Goal: Book appointment/travel/reservation

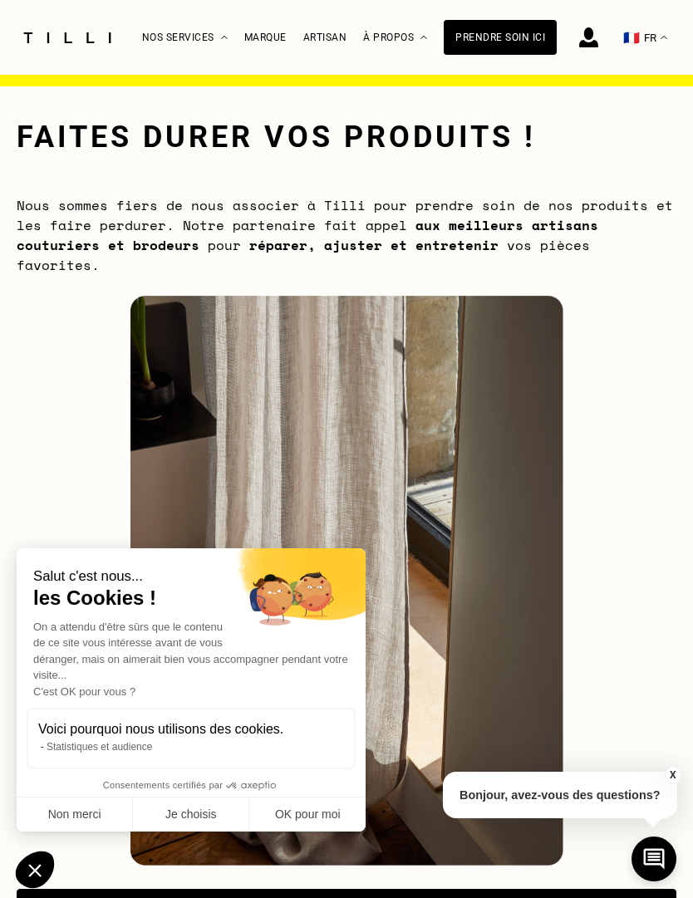
click at [303, 813] on button "OK pour moi" at bounding box center [307, 815] width 116 height 35
checkbox input "true"
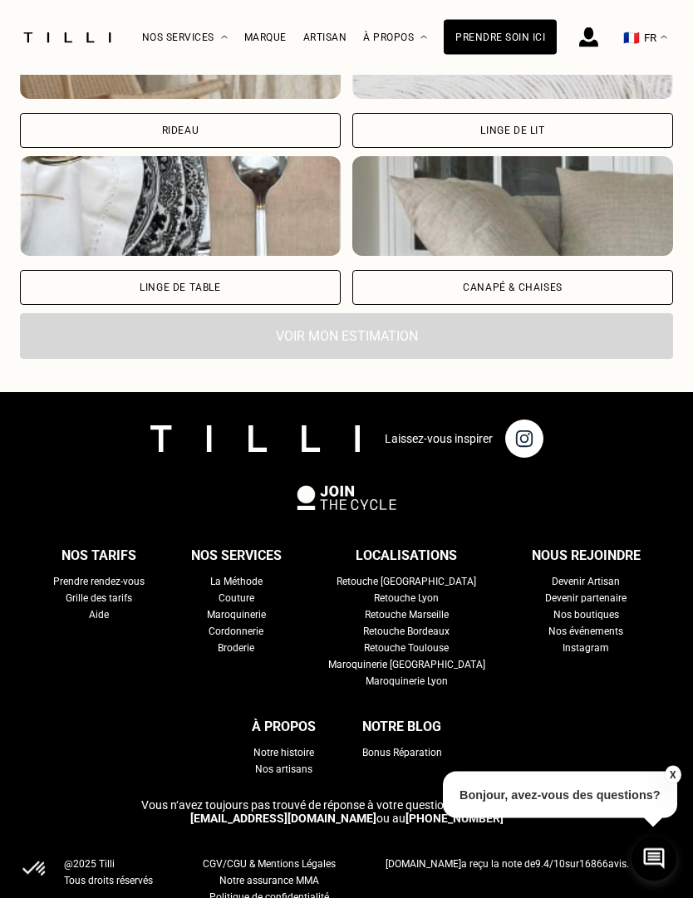
scroll to position [1433, 0]
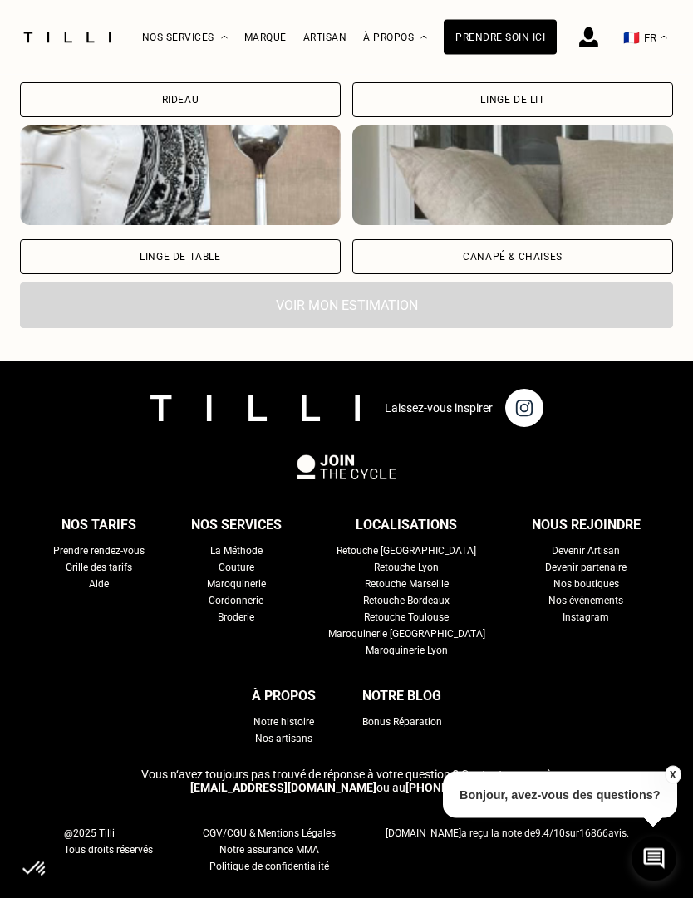
click at [210, 543] on div "La Méthode" at bounding box center [236, 551] width 52 height 17
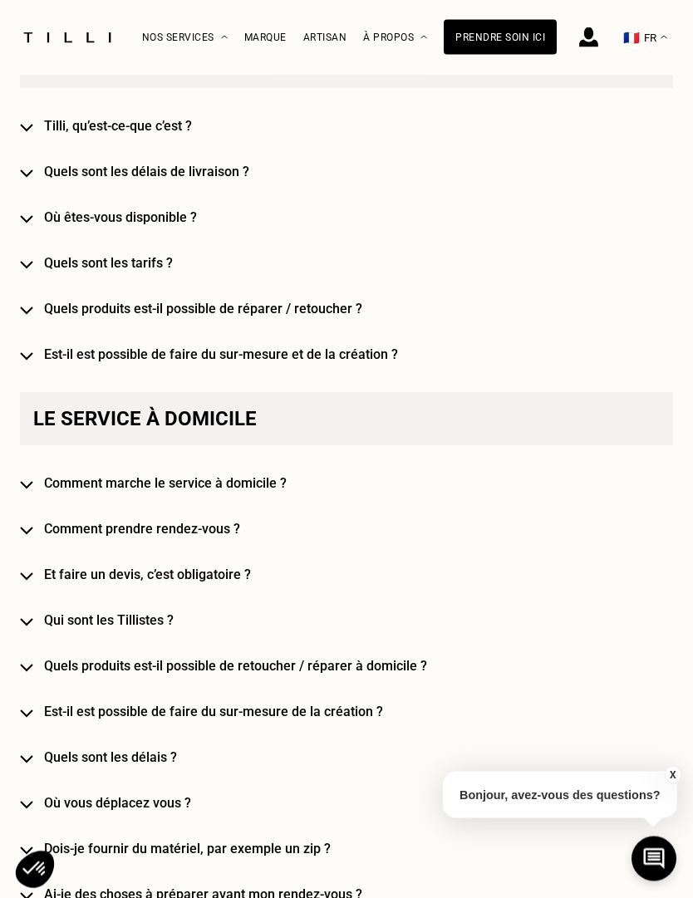
scroll to position [997, 0]
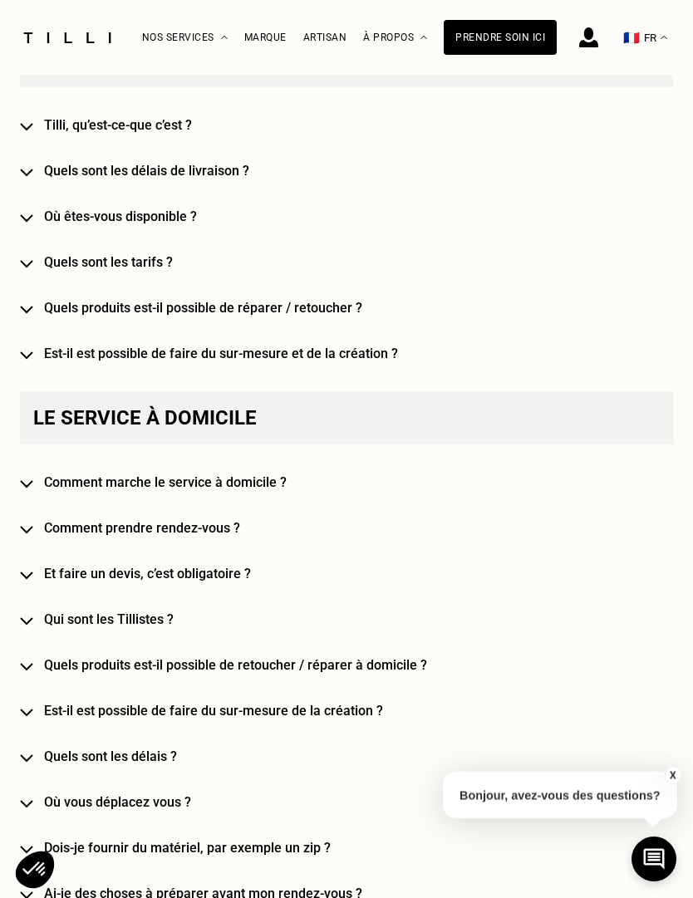
click at [93, 479] on h4 "Comment marche le service à domicile ?" at bounding box center [358, 482] width 629 height 16
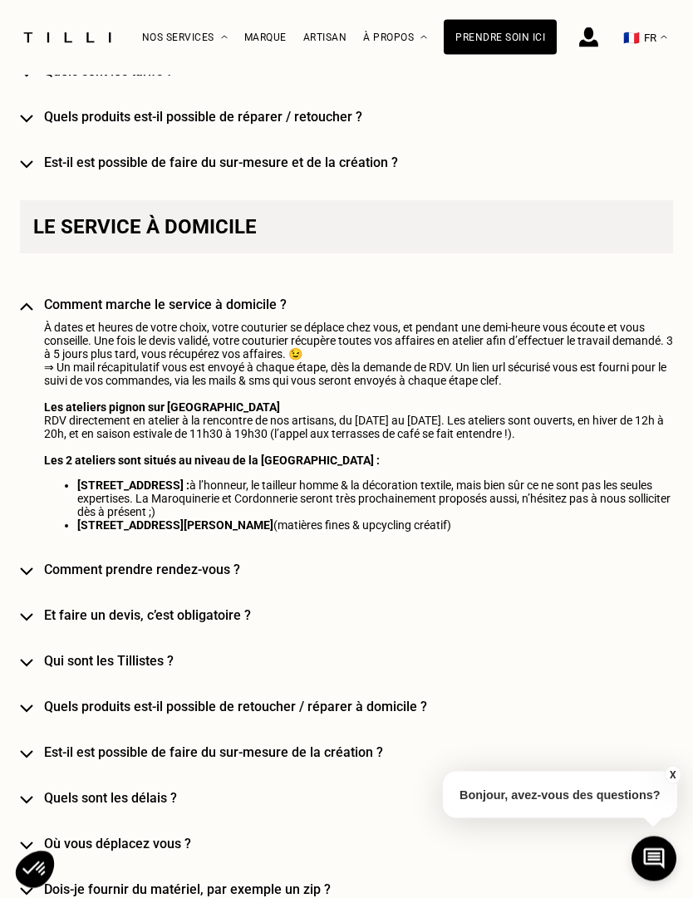
scroll to position [1189, 0]
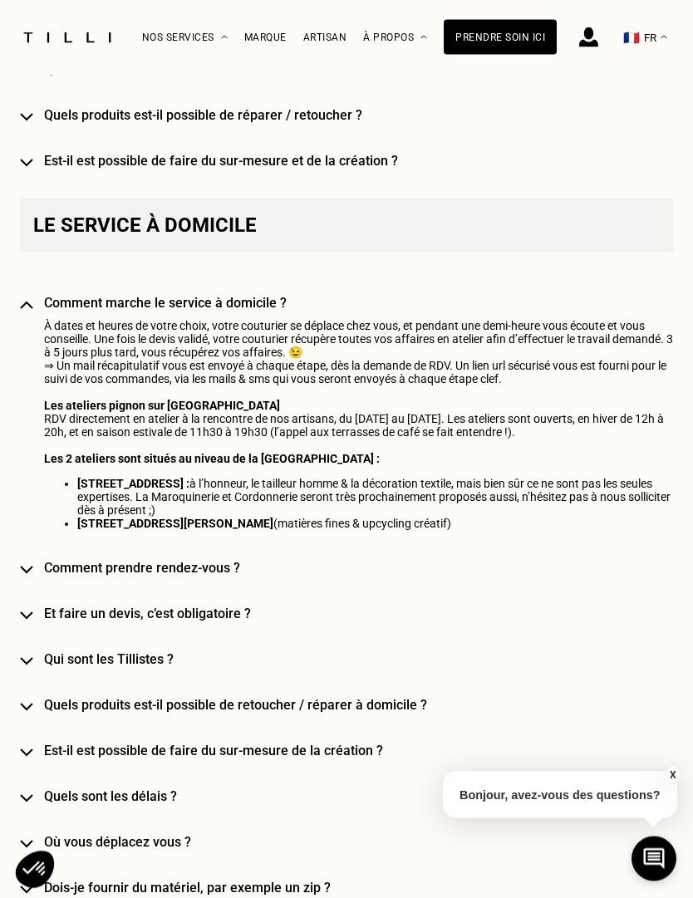
click at [125, 714] on h4 "Quels produits est-il possible de retoucher / réparer à domicile ?" at bounding box center [358, 706] width 629 height 16
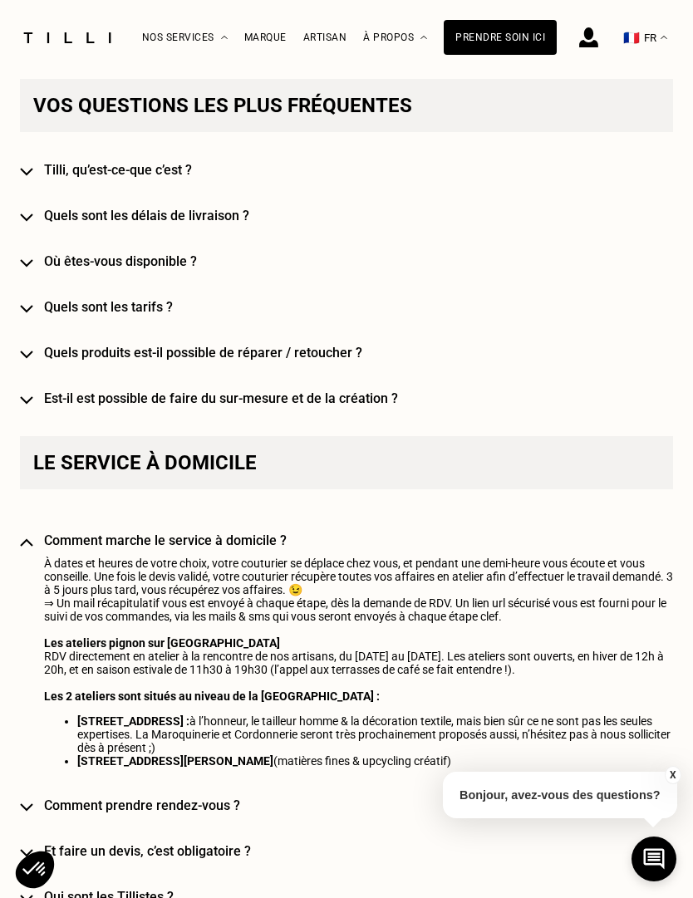
scroll to position [950, 0]
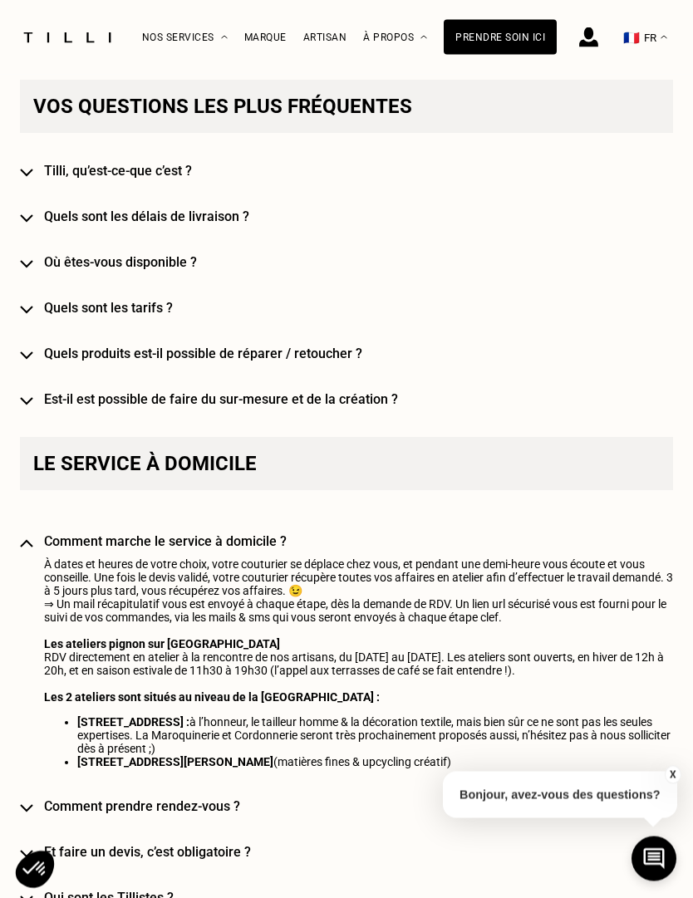
click at [99, 538] on h4 "Comment marche le service à domicile ?" at bounding box center [358, 542] width 629 height 16
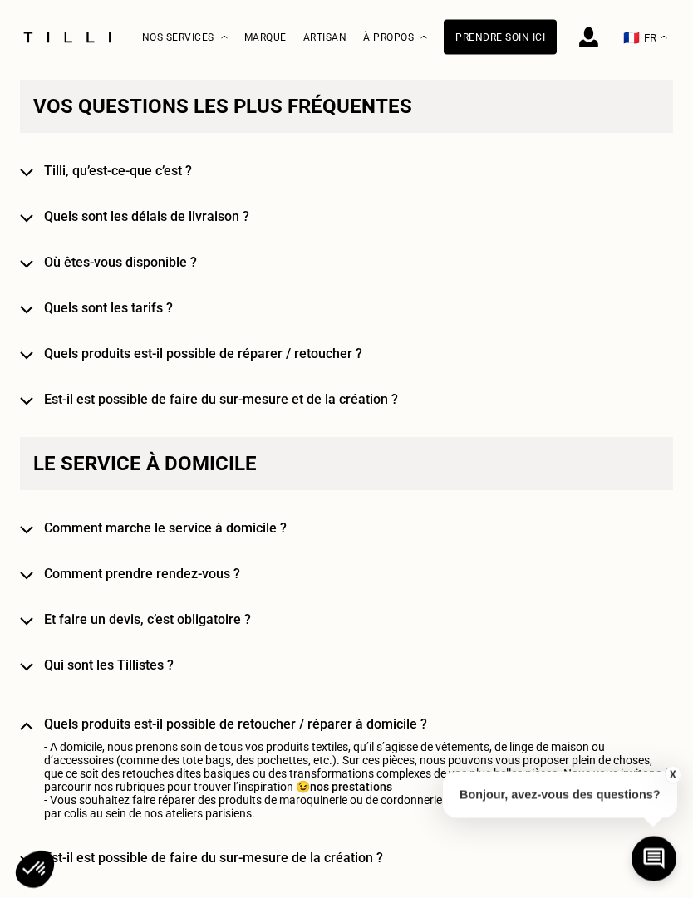
scroll to position [951, 0]
click at [85, 356] on h4 "Quels produits est-il possible de réparer / retoucher ?" at bounding box center [358, 354] width 629 height 16
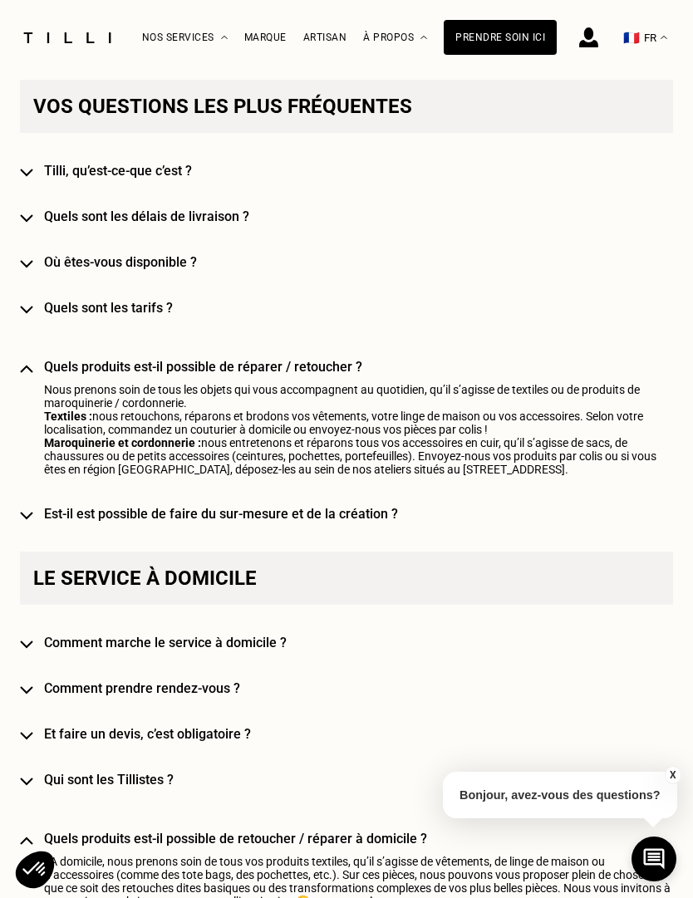
click at [80, 366] on h4 "Quels produits est-il possible de réparer / retoucher ?" at bounding box center [358, 367] width 629 height 16
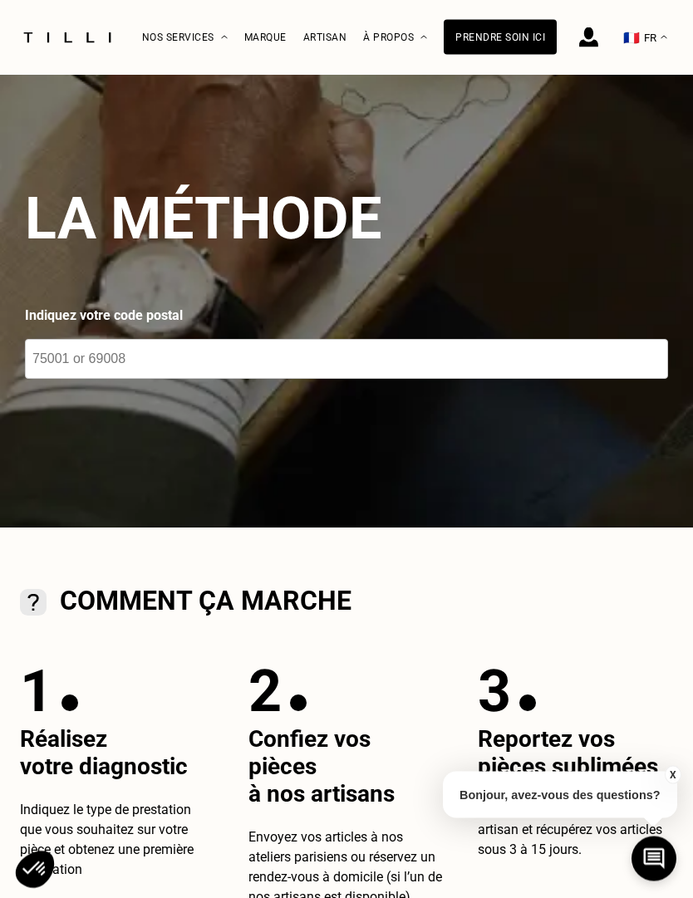
scroll to position [0, 0]
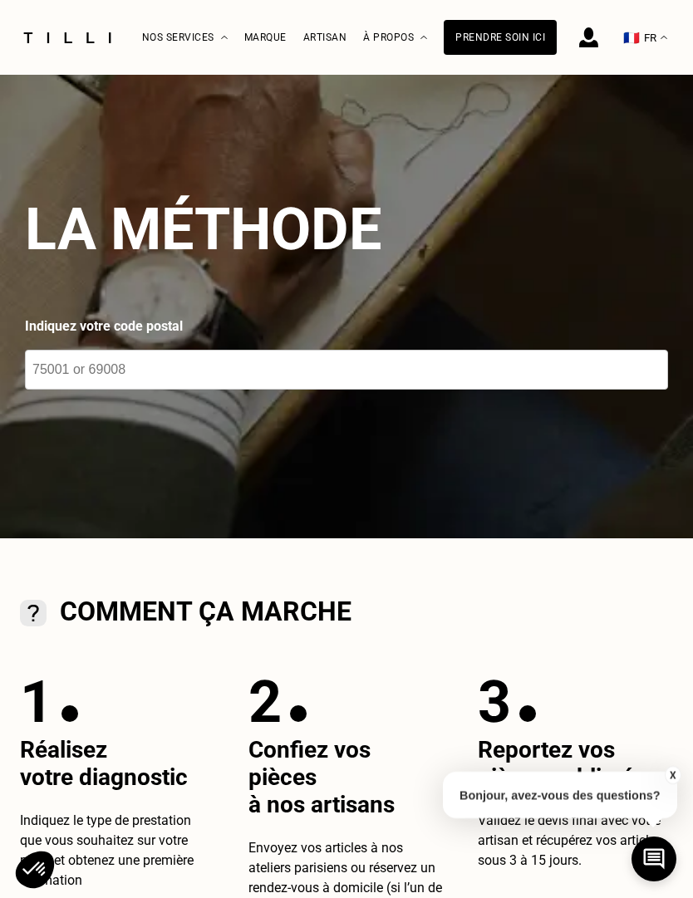
click at [65, 367] on input "number" at bounding box center [346, 370] width 643 height 40
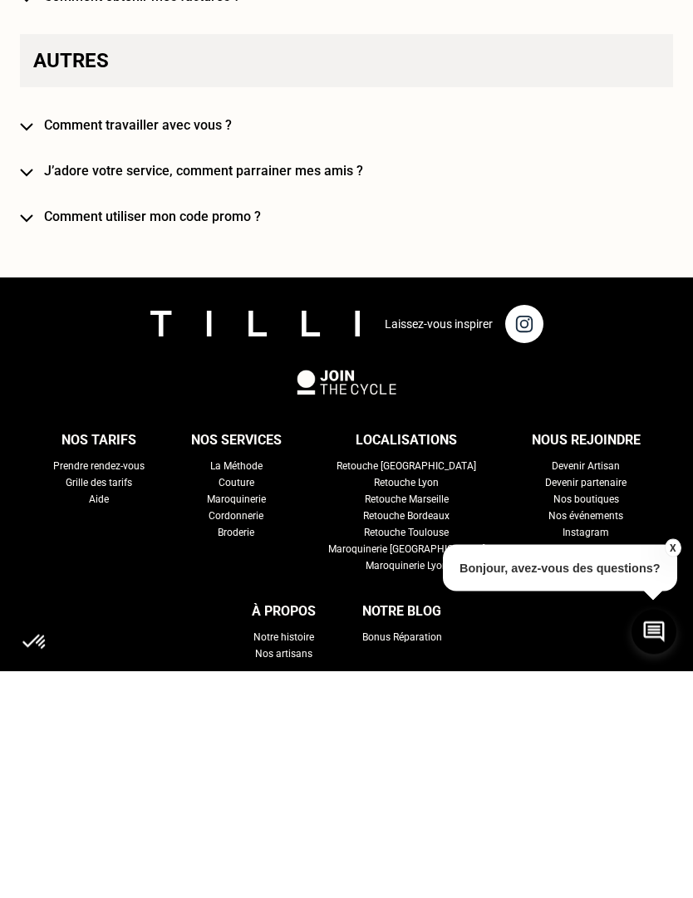
scroll to position [3947, 0]
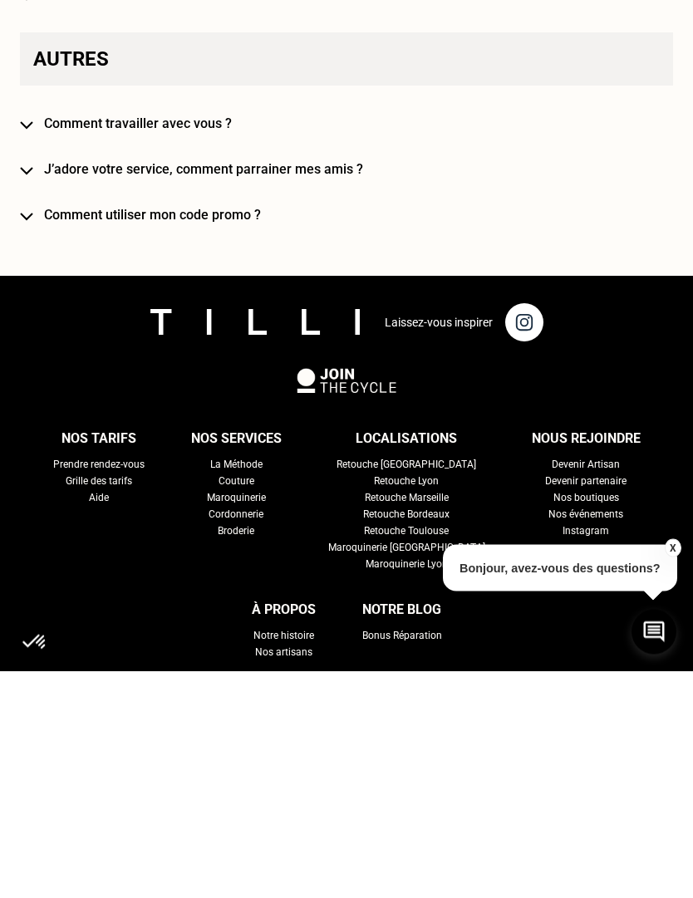
click at [593, 772] on p "Bonjour, avez-vous des questions?" at bounding box center [560, 795] width 234 height 47
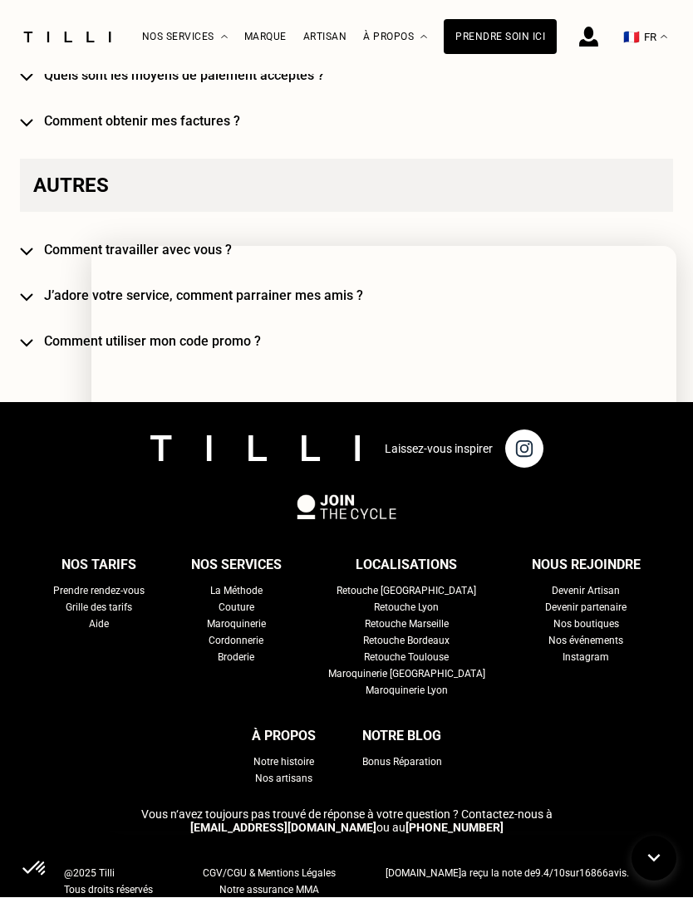
scroll to position [4048, 0]
click at [23, 403] on div "Laissez-vous inspirer" at bounding box center [346, 449] width 693 height 92
click at [495, 288] on h4 "J’adore votre service, comment parrainer mes amis ?" at bounding box center [358, 296] width 629 height 16
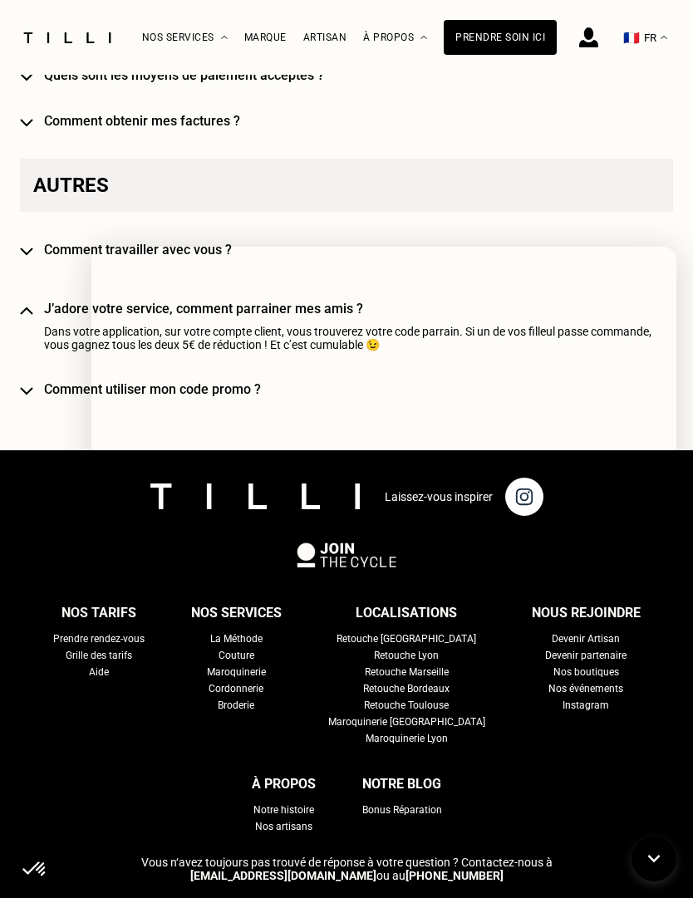
click at [36, 450] on div "Laissez-vous inspirer" at bounding box center [346, 496] width 693 height 92
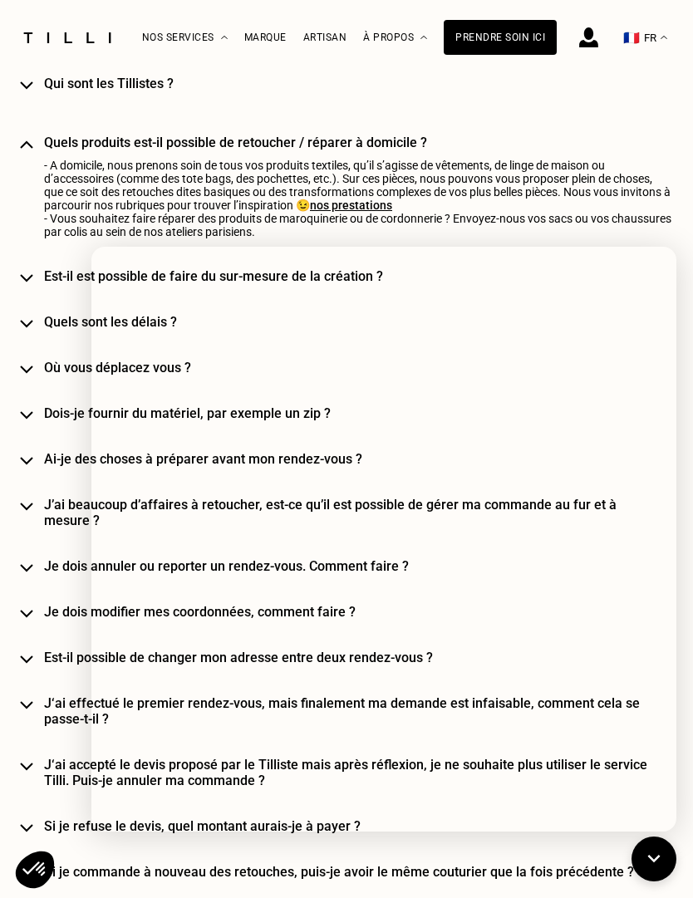
scroll to position [1911, 0]
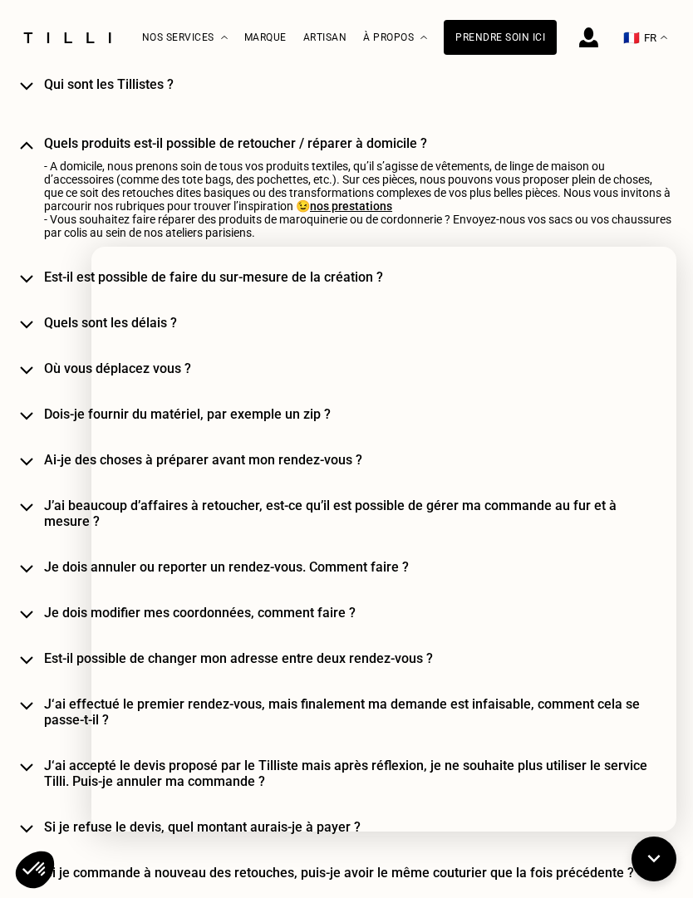
click at [664, 823] on icon at bounding box center [653, 859] width 25 height 40
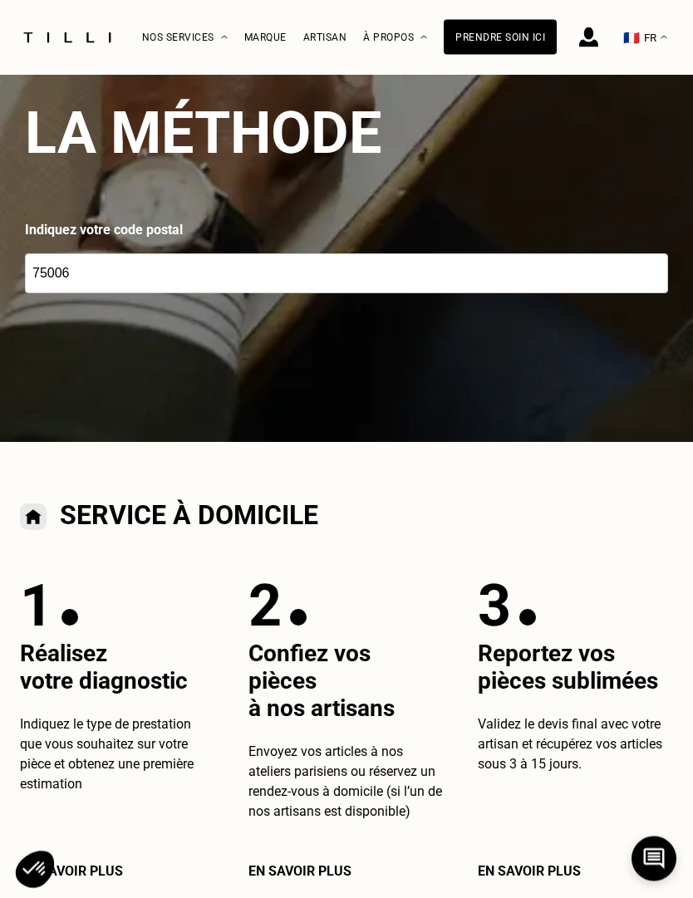
scroll to position [0, 0]
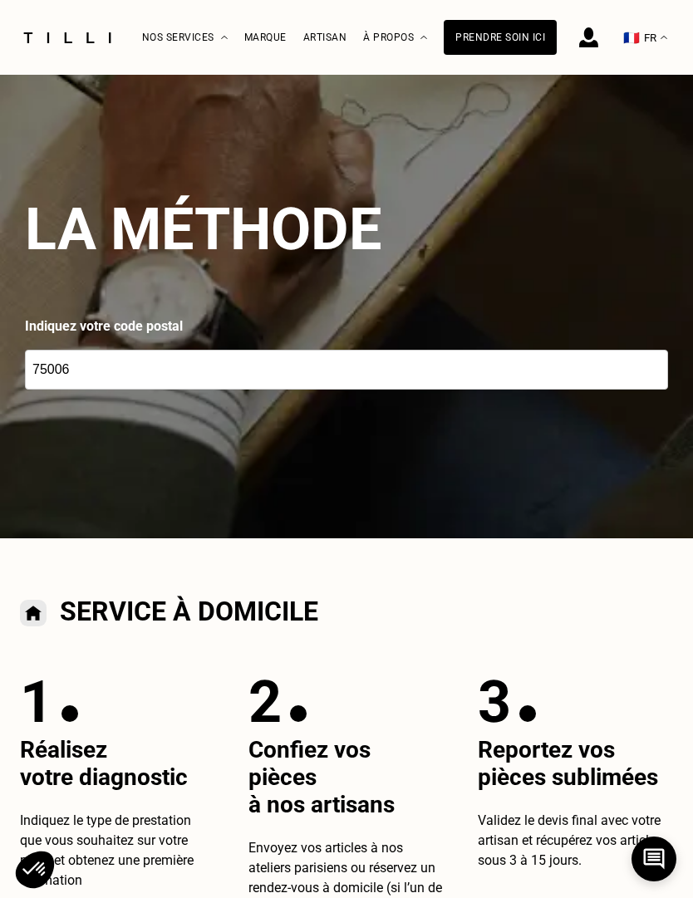
click at [93, 386] on input "75006" at bounding box center [346, 370] width 643 height 40
type input "75005"
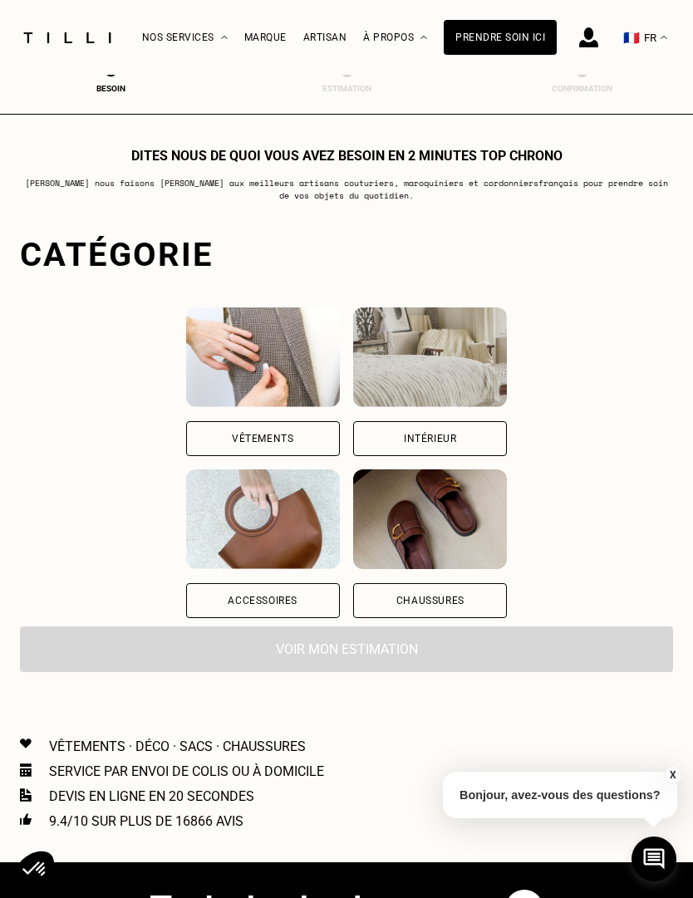
click at [449, 441] on div "Intérieur" at bounding box center [430, 438] width 154 height 35
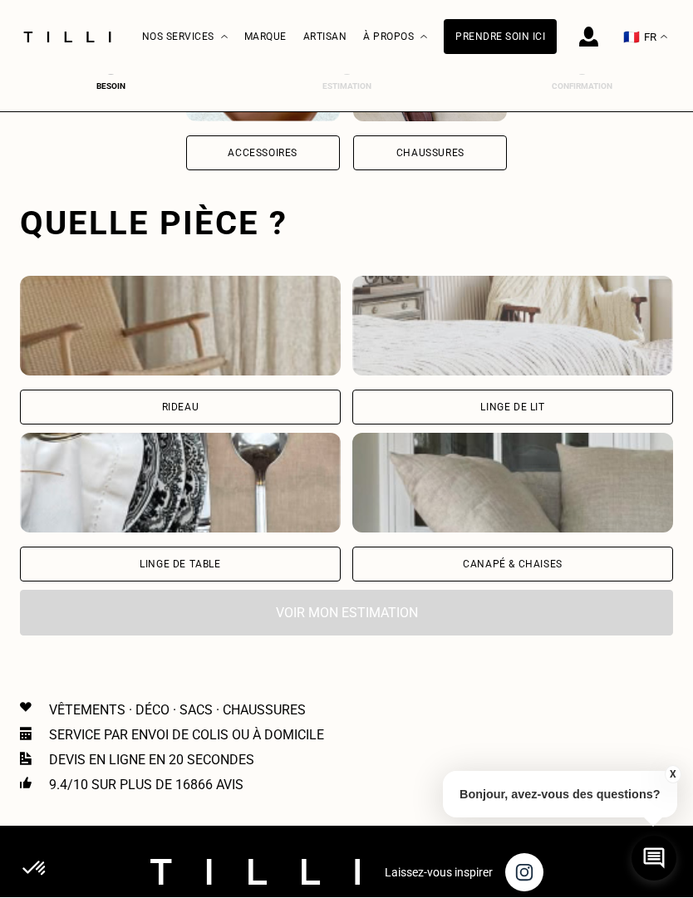
scroll to position [512, 0]
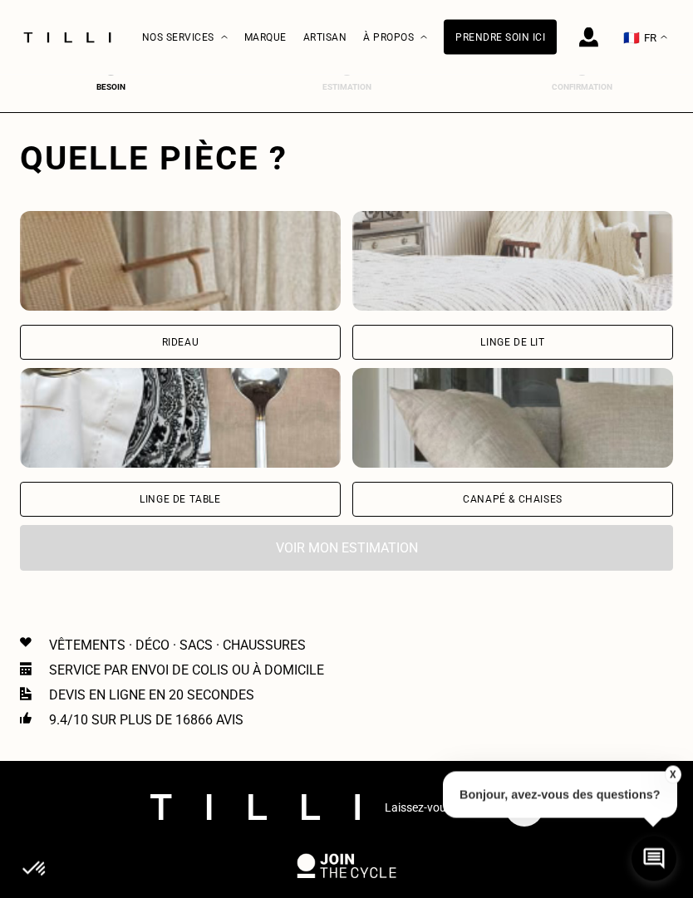
click at [187, 345] on div "Rideau" at bounding box center [180, 343] width 37 height 10
select select "FR"
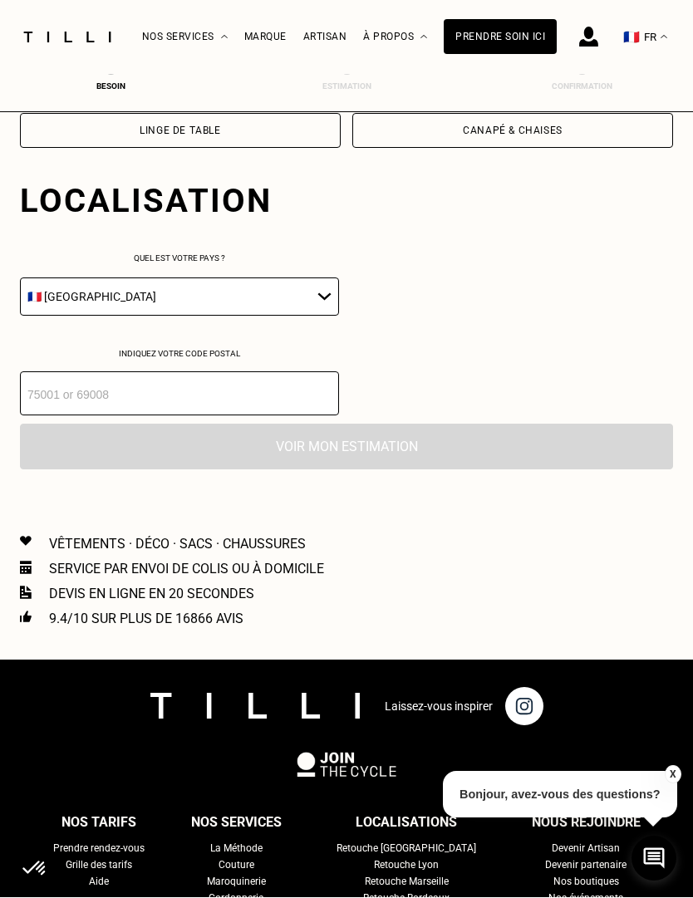
scroll to position [925, 0]
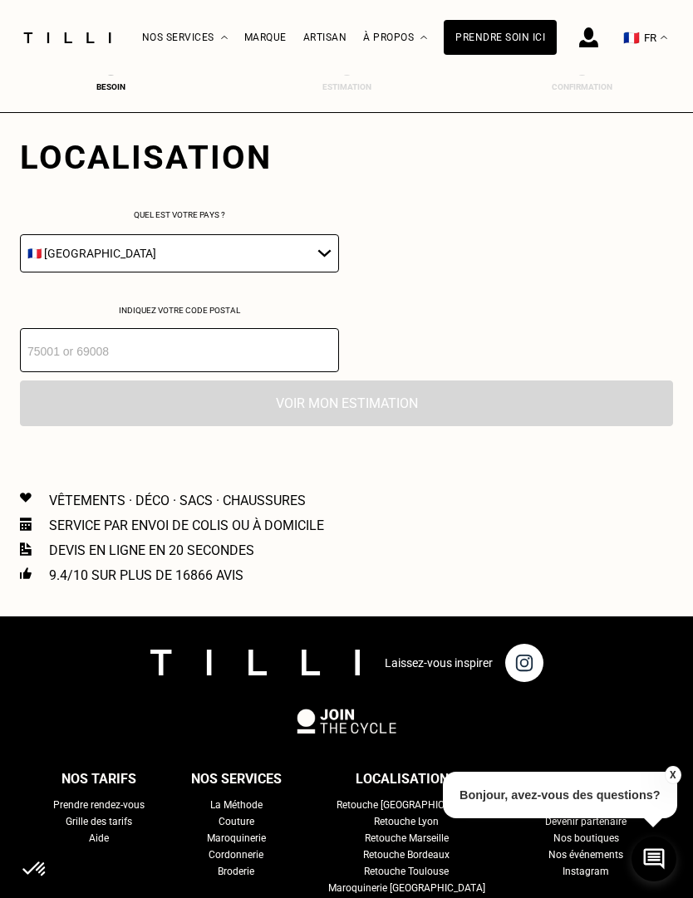
click at [107, 262] on select "🇩🇪 [GEOGRAPHIC_DATA] 🇦🇹 [GEOGRAPHIC_DATA] 🇧🇪 [GEOGRAPHIC_DATA] 🇧🇬 Bulgarie 🇨🇾 C…" at bounding box center [179, 253] width 319 height 38
click at [79, 368] on input "number" at bounding box center [179, 350] width 319 height 44
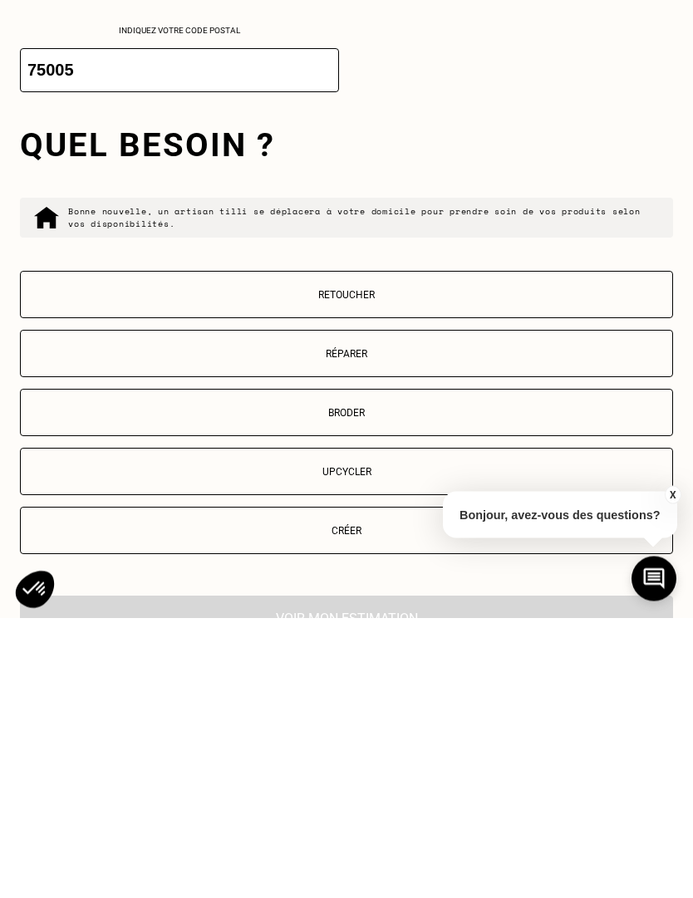
type input "75005"
click at [341, 552] on button "Retoucher" at bounding box center [346, 575] width 653 height 47
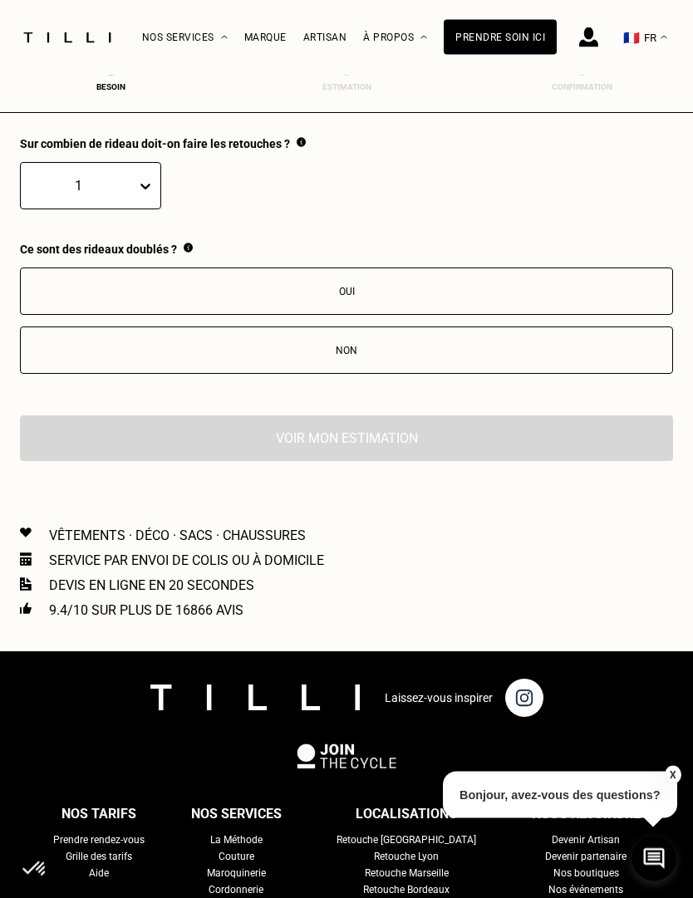
scroll to position [1651, 0]
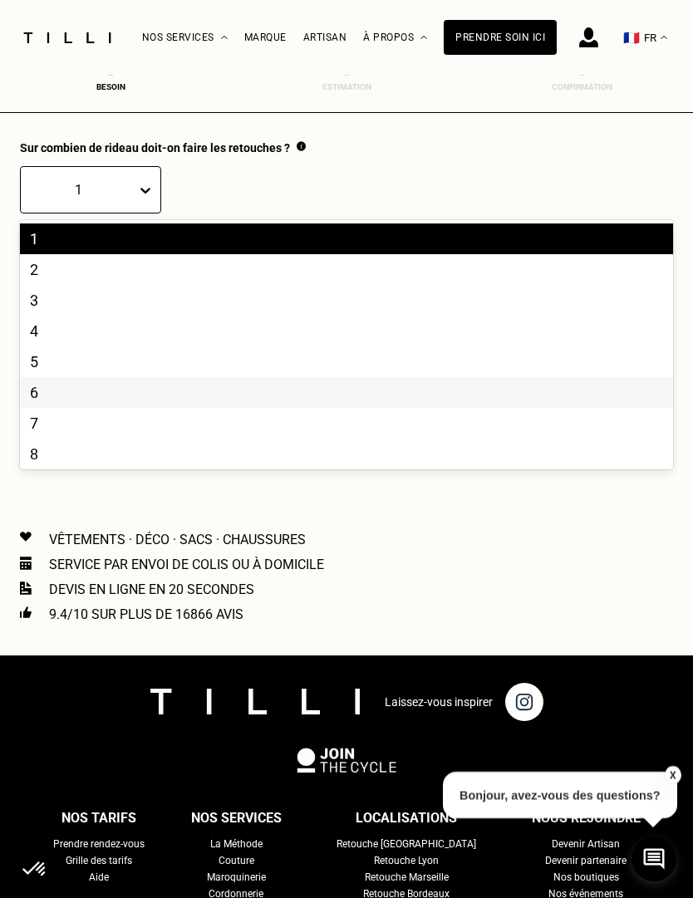
click at [45, 407] on div "6" at bounding box center [346, 392] width 653 height 31
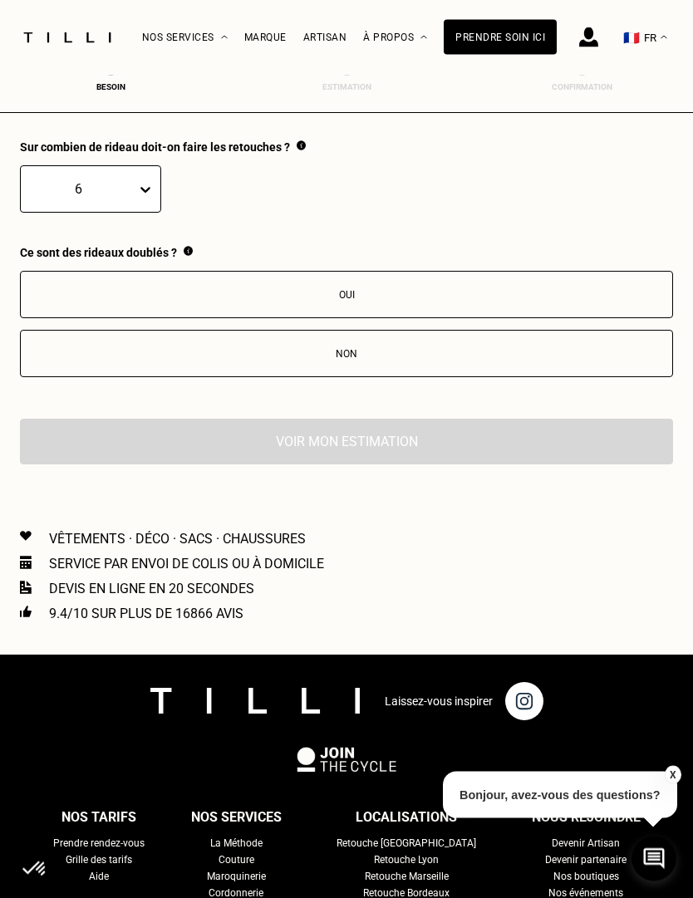
click at [247, 302] on div "Oui" at bounding box center [346, 296] width 635 height 12
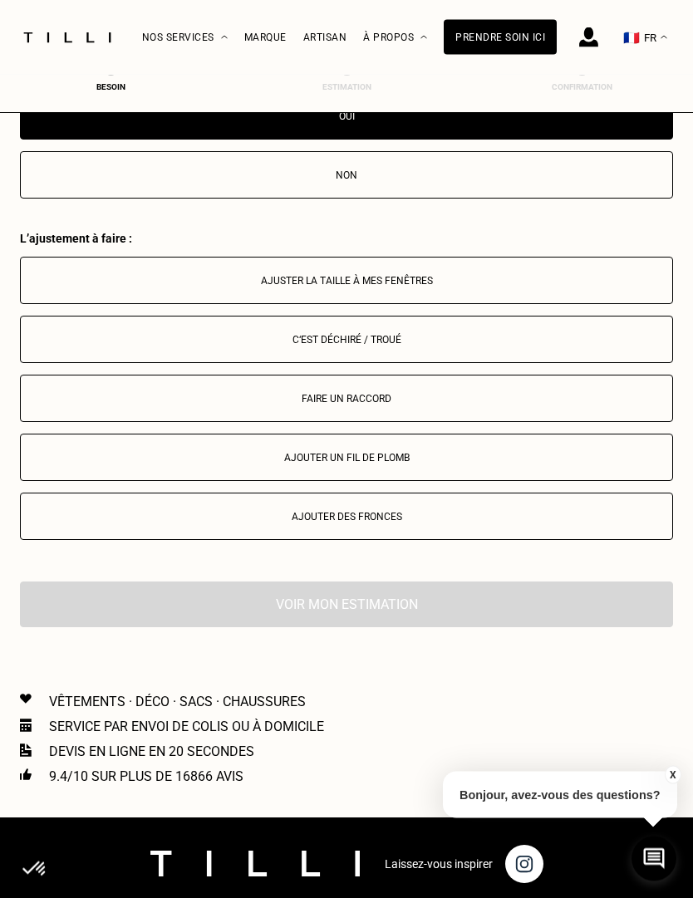
scroll to position [1833, 0]
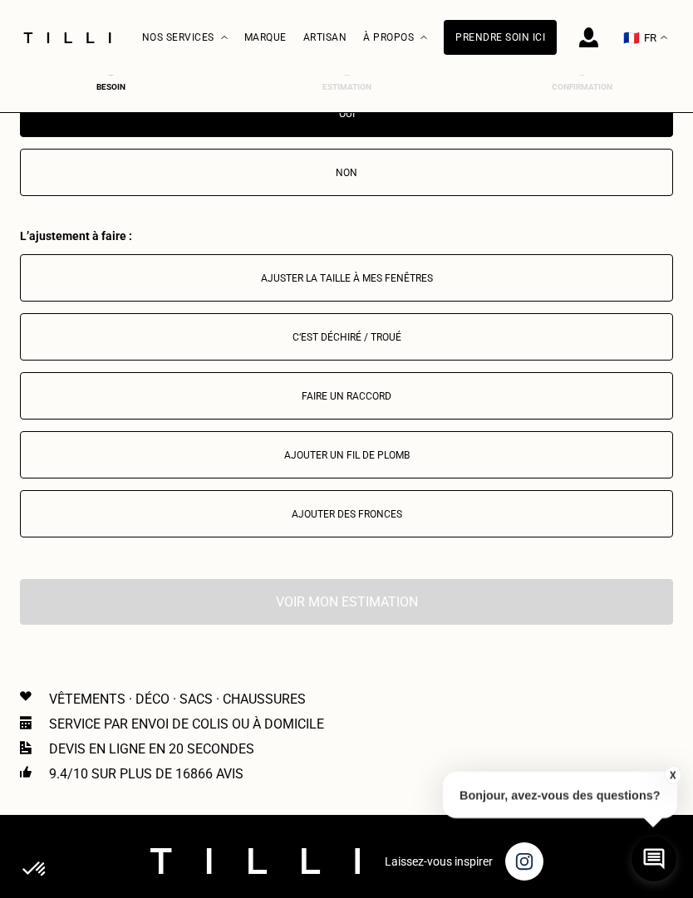
click at [96, 290] on button "Ajuster la taille à mes fenêtres" at bounding box center [346, 277] width 653 height 47
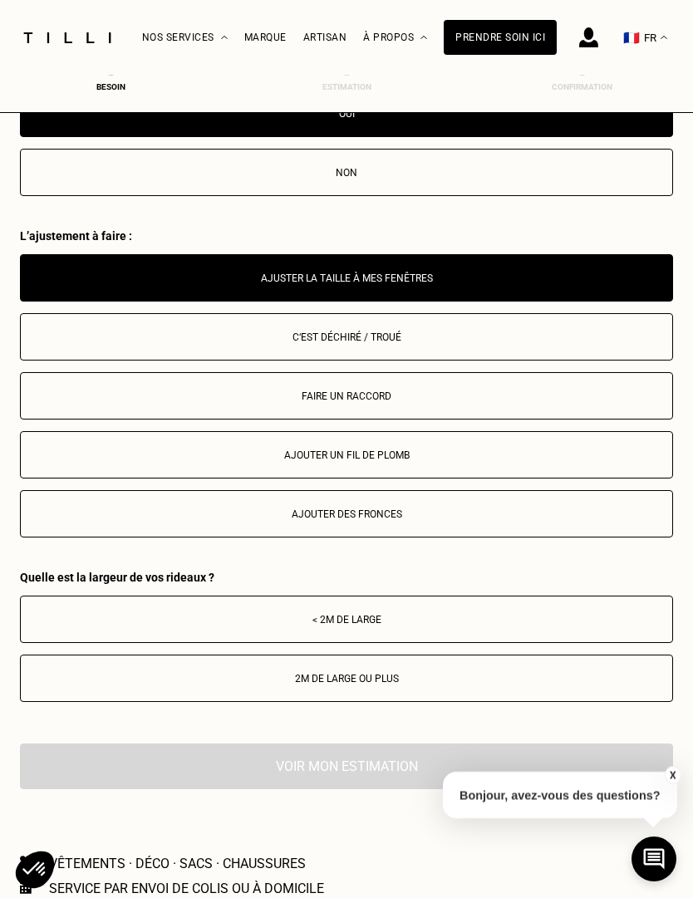
click at [80, 626] on div "< 2m de large" at bounding box center [346, 620] width 635 height 12
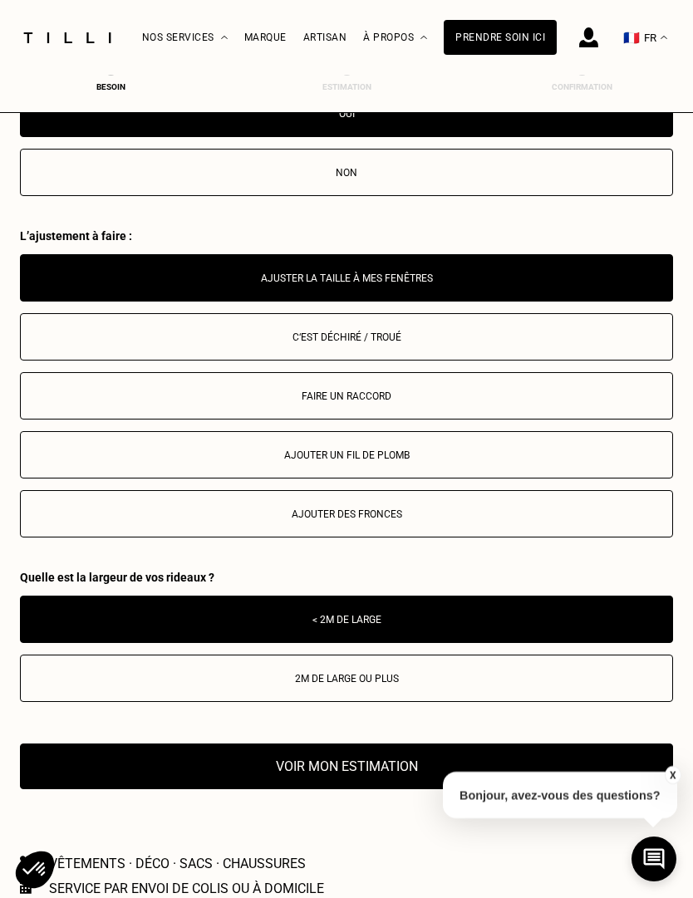
click at [69, 783] on button "Voir mon estimation" at bounding box center [346, 767] width 653 height 46
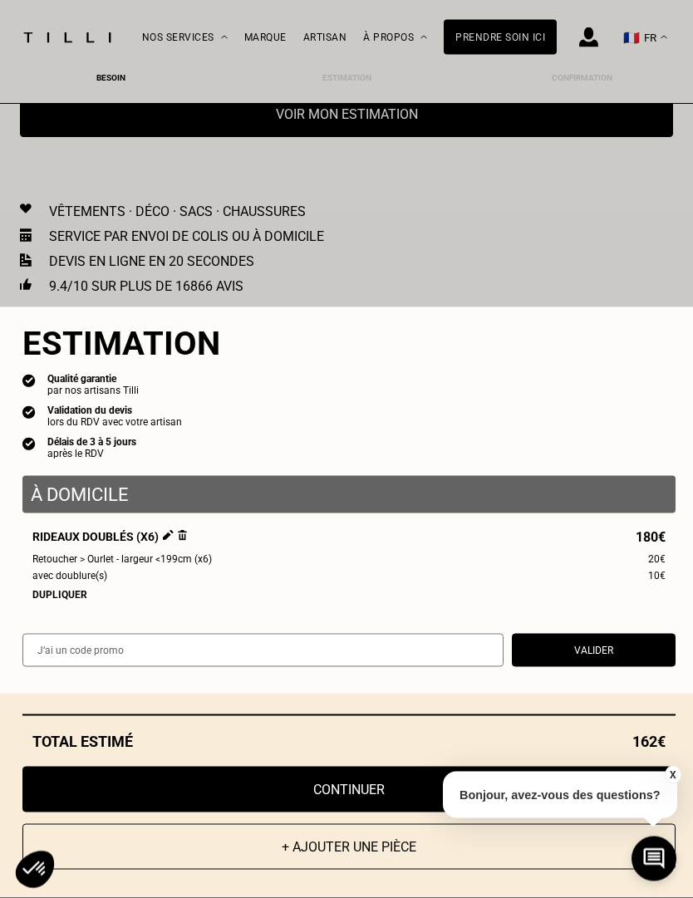
scroll to position [2484, 0]
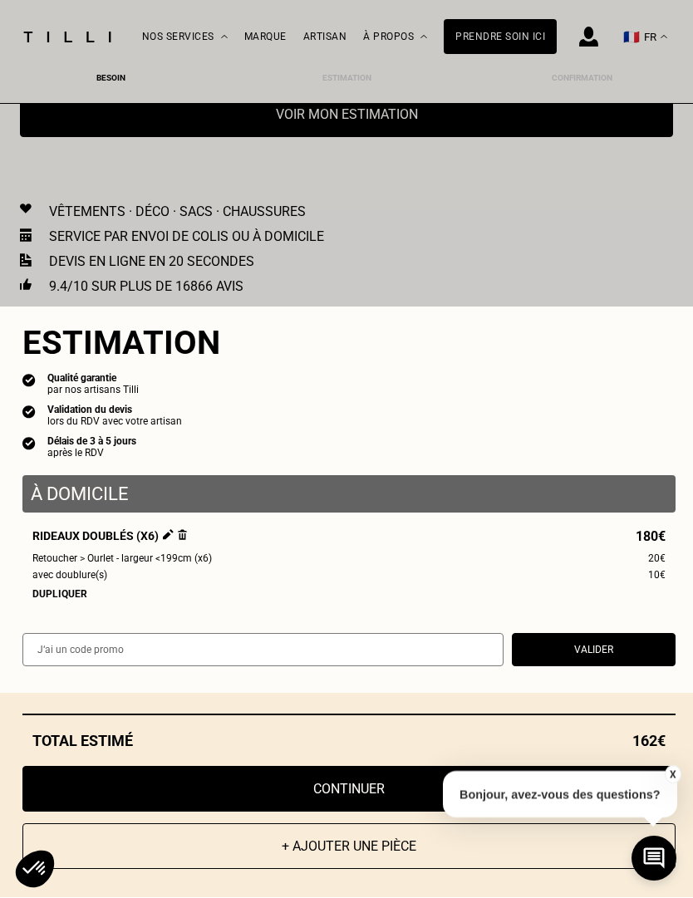
click at [665, 784] on button "X" at bounding box center [672, 775] width 17 height 18
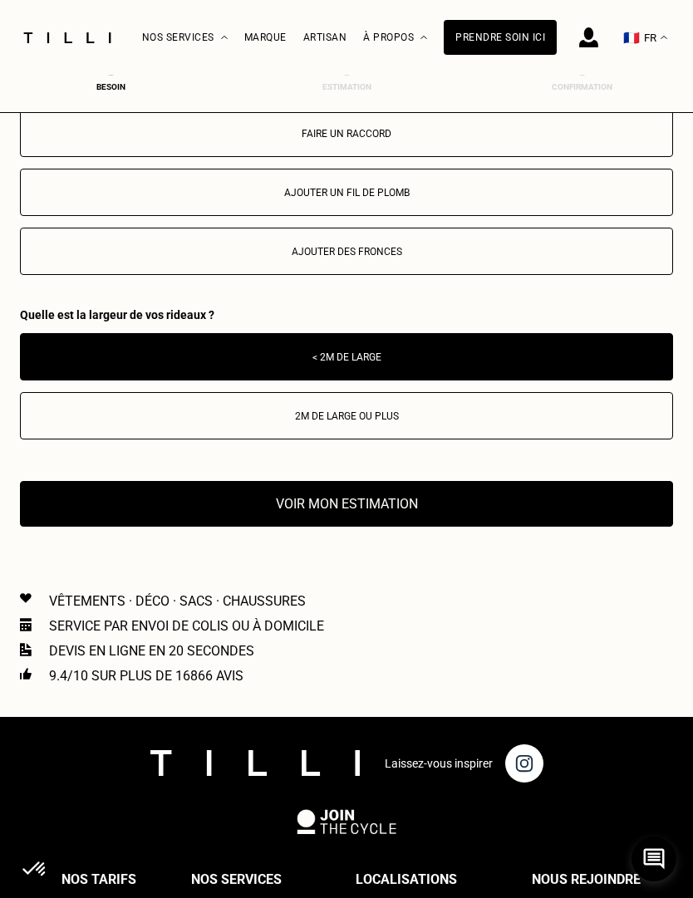
scroll to position [2067, 0]
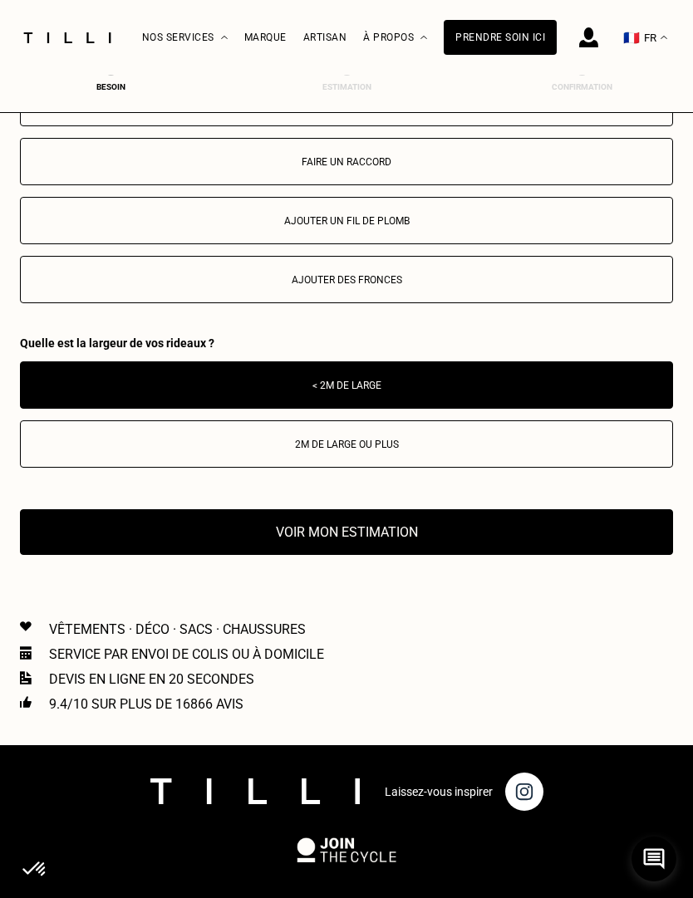
click at [85, 555] on button "Voir mon estimation" at bounding box center [346, 532] width 653 height 46
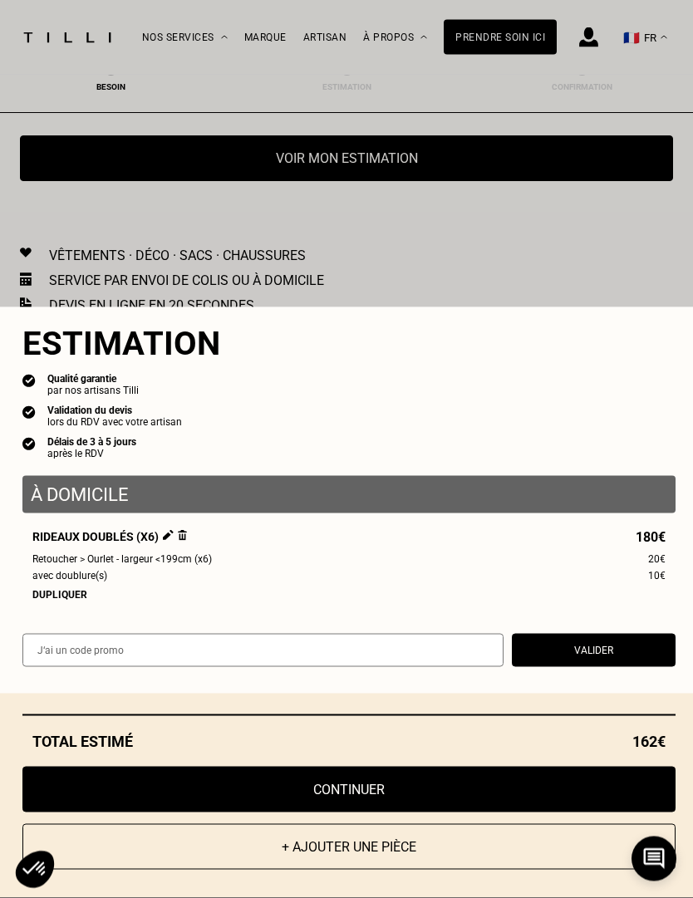
scroll to position [2441, 0]
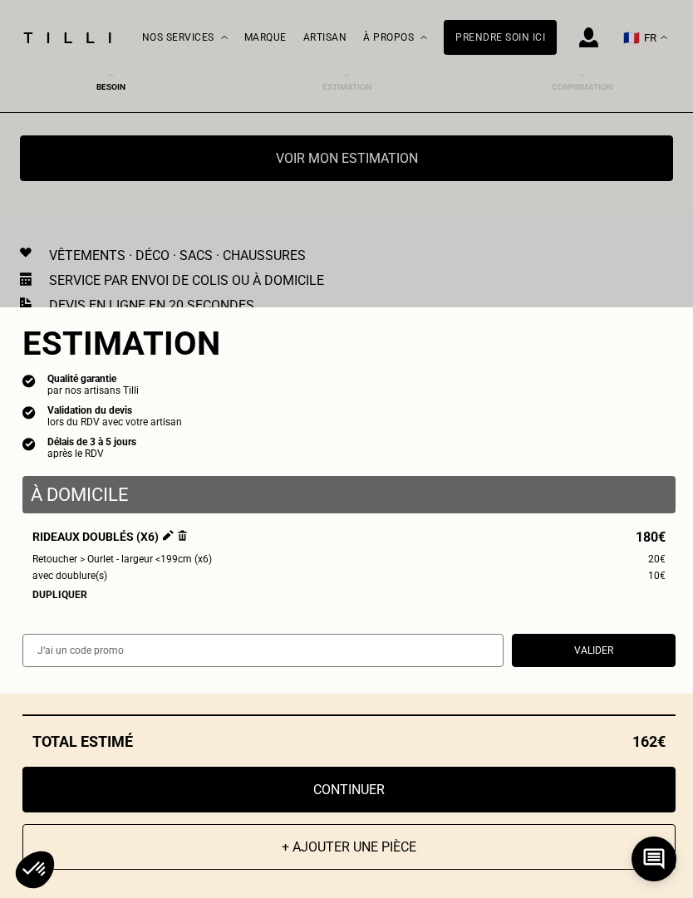
click at [96, 813] on button "Continuer" at bounding box center [348, 790] width 653 height 46
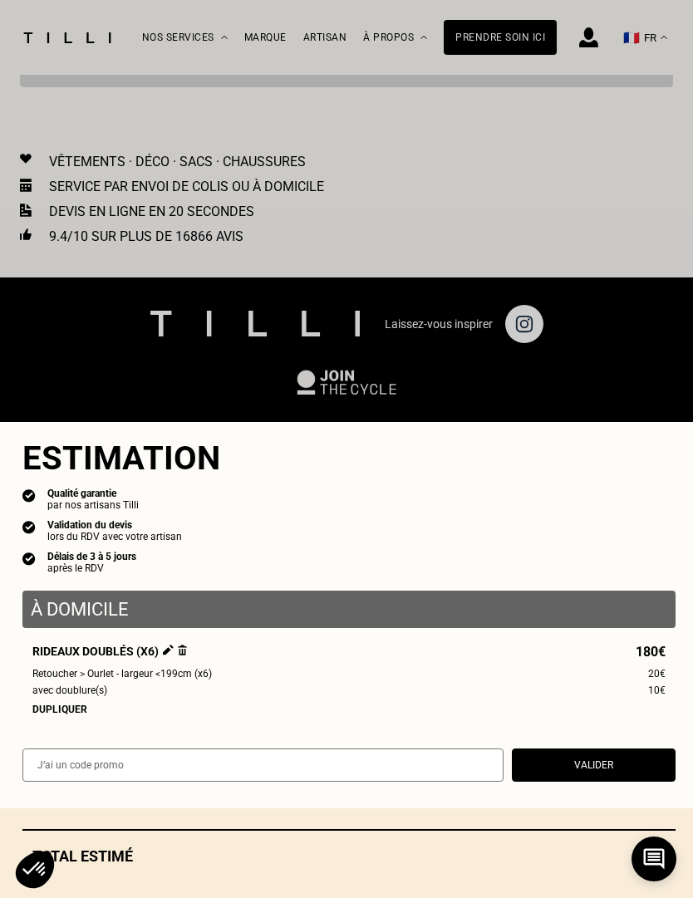
scroll to position [517, 0]
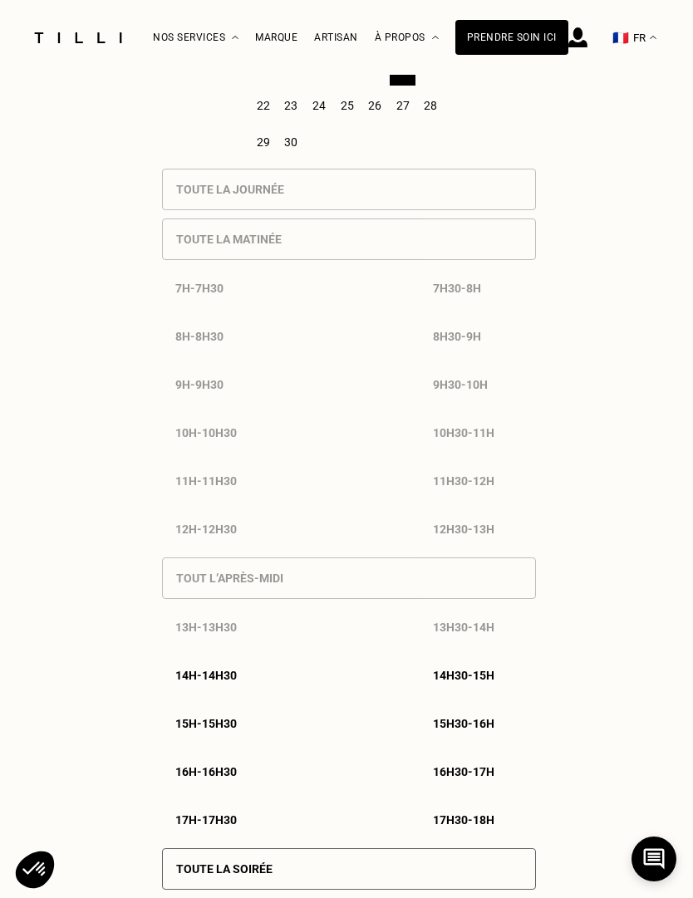
select select "FR"
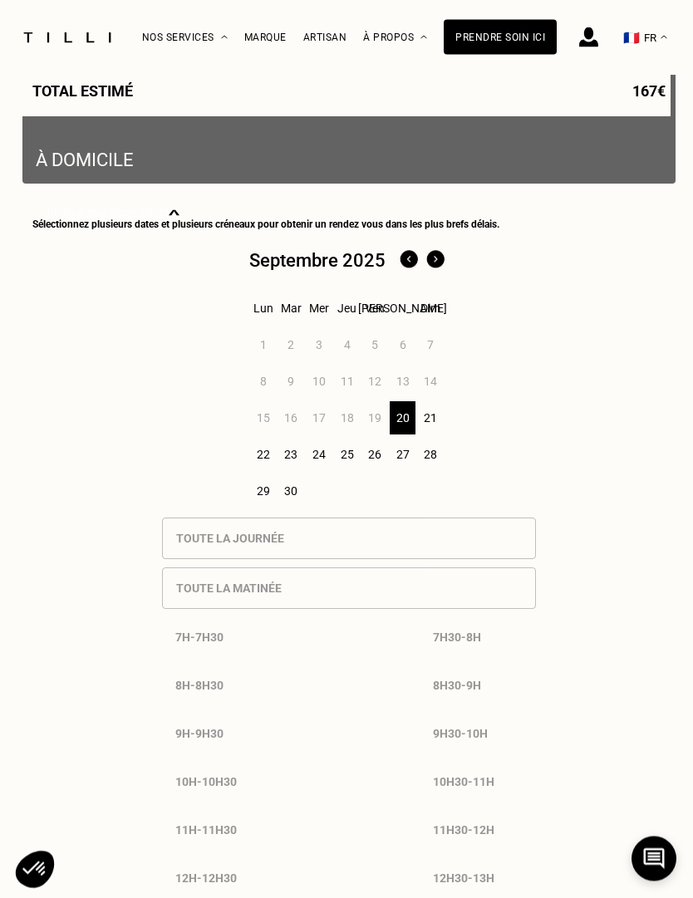
scroll to position [448, 0]
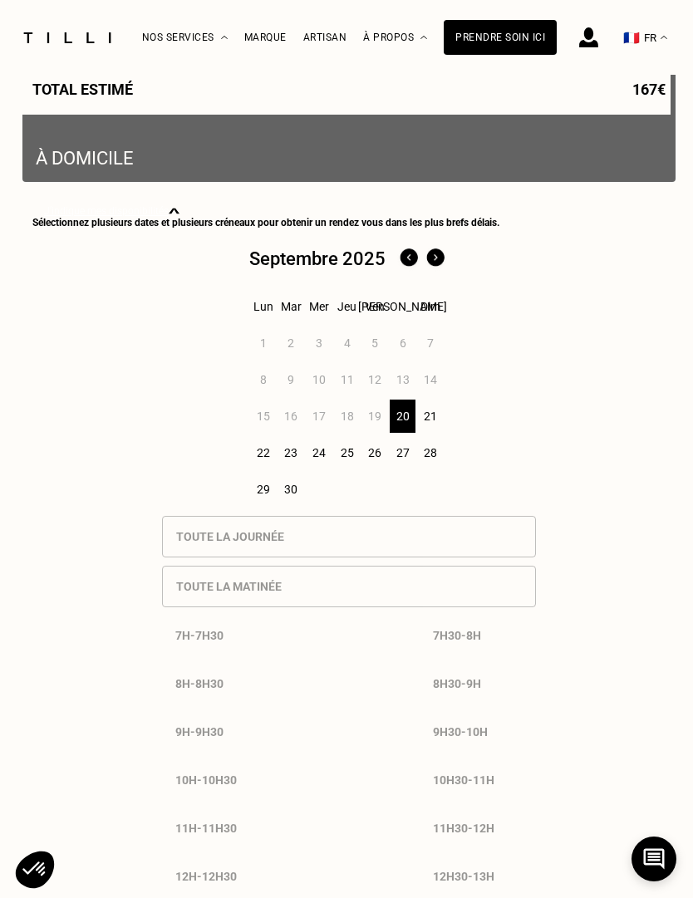
click at [264, 460] on div "22" at bounding box center [264, 452] width 26 height 33
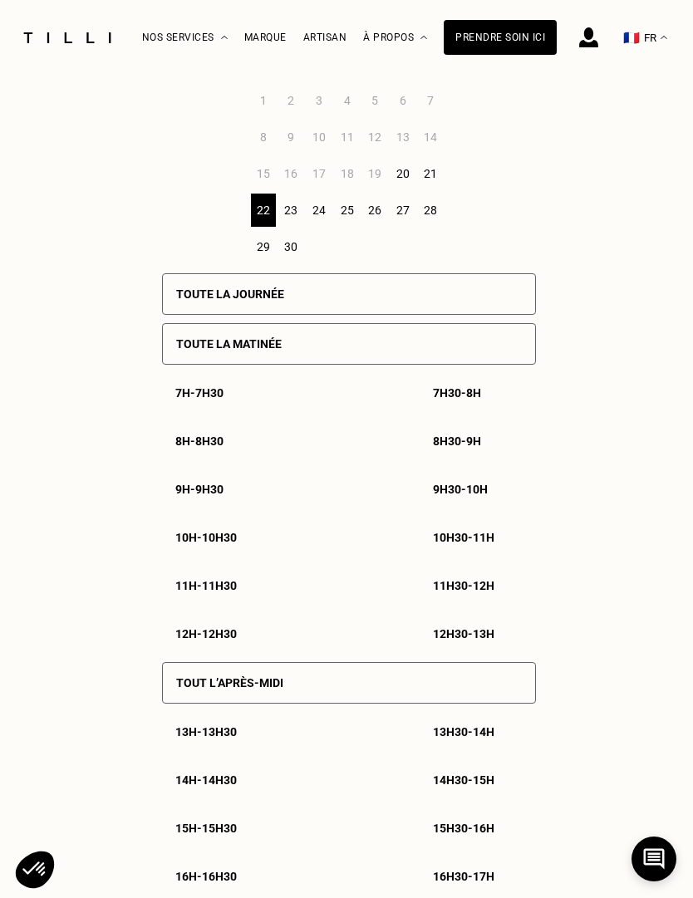
scroll to position [708, 0]
click at [229, 299] on p "Toute la journée" at bounding box center [230, 294] width 108 height 13
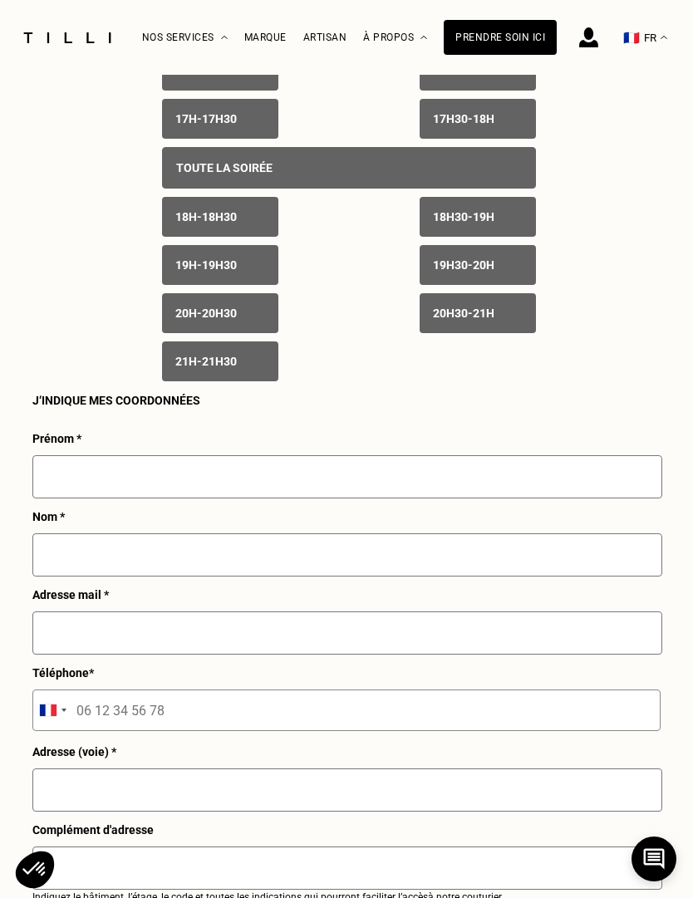
scroll to position [1510, 0]
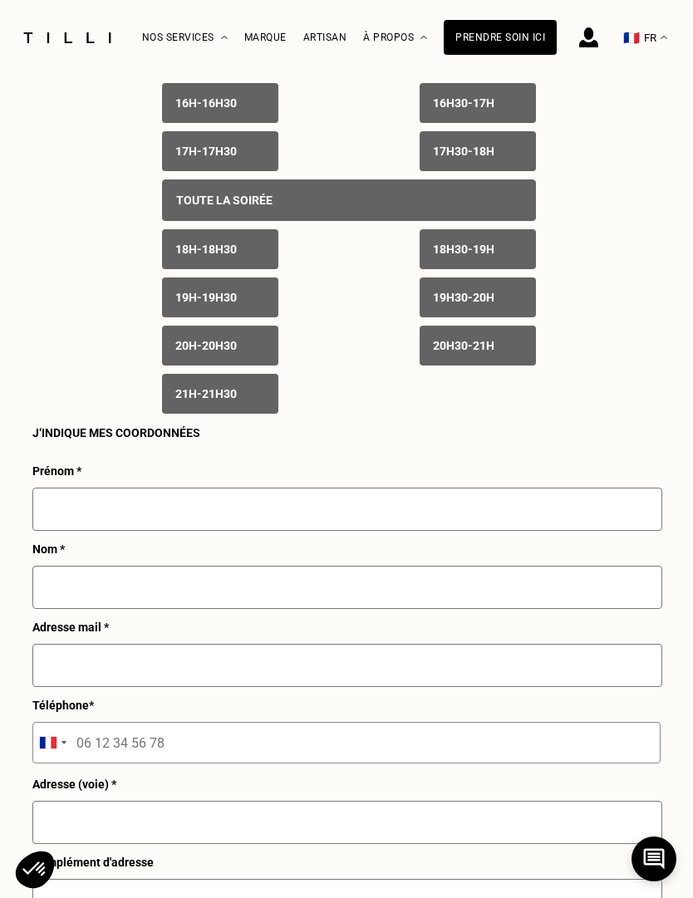
click at [64, 529] on input "text" at bounding box center [347, 509] width 630 height 43
type input "Mathieu"
click at [66, 609] on input "text" at bounding box center [347, 587] width 630 height 43
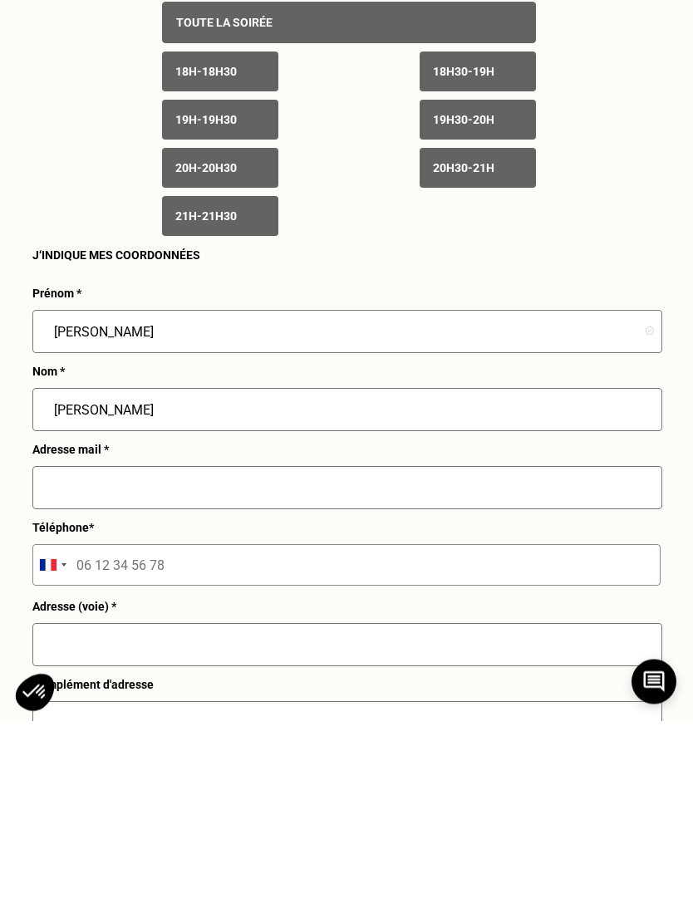
type input "Latourrette"
click at [64, 644] on input "text" at bounding box center [347, 665] width 630 height 43
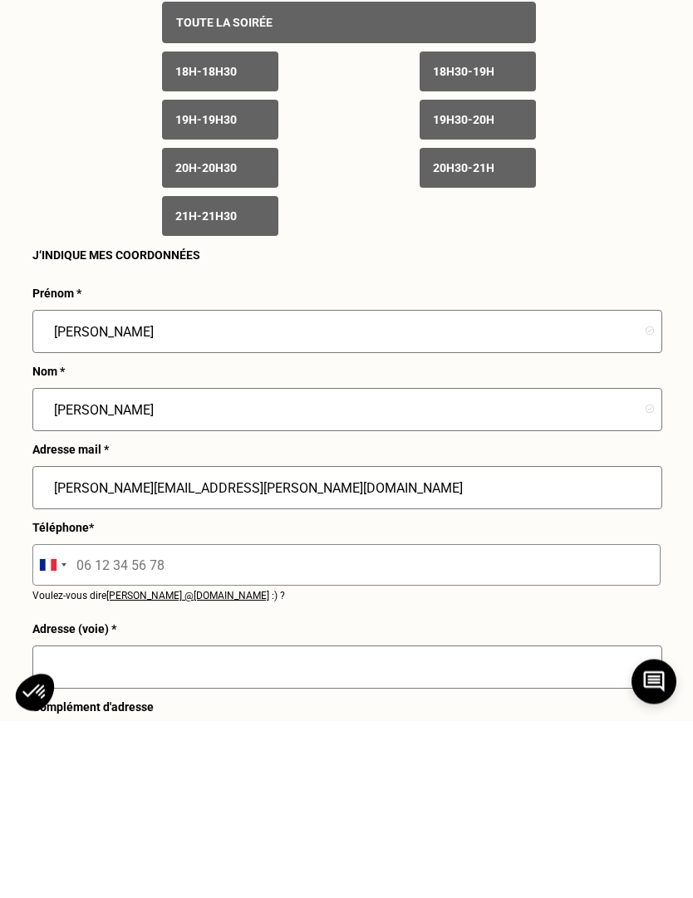
type input "mathieu.latourrette@ymail.com"
click at [77, 722] on input "tel" at bounding box center [346, 743] width 628 height 42
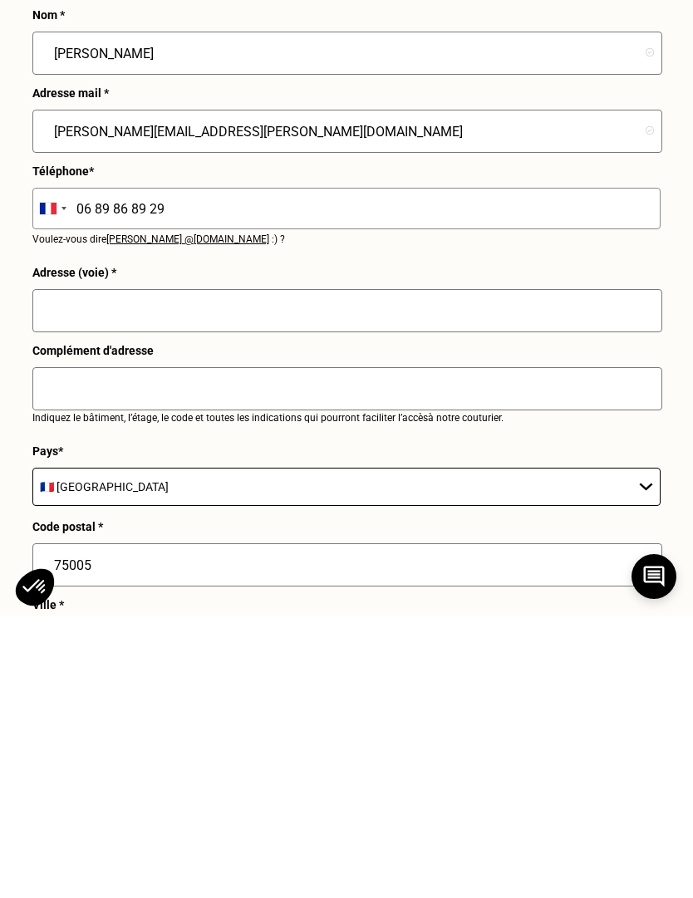
scroll to position [1762, 0]
type input "06 89 86 89 29"
click at [66, 572] on input "text" at bounding box center [347, 593] width 630 height 43
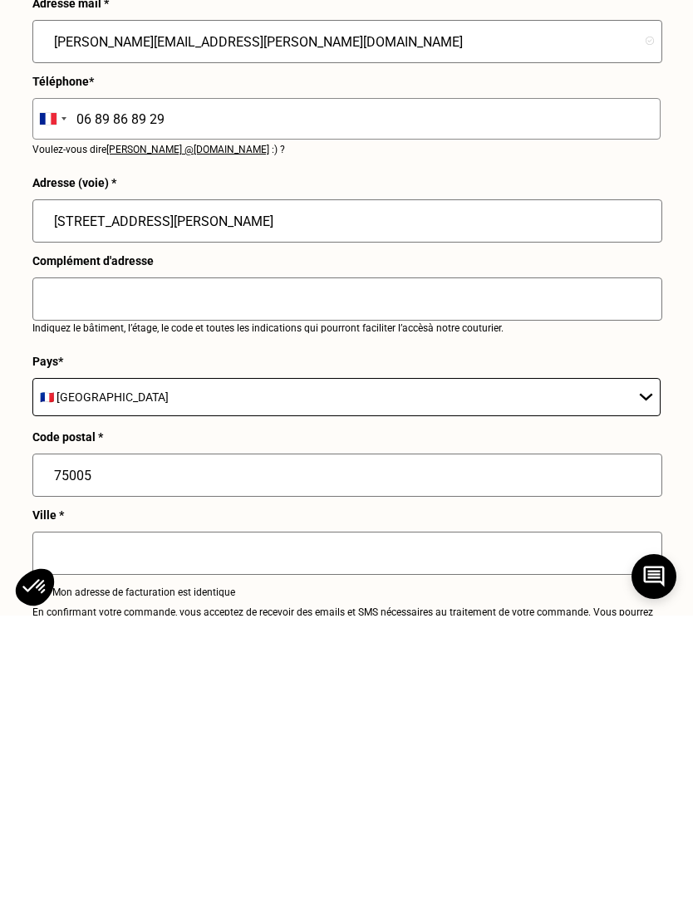
scroll to position [1852, 0]
type input "35 rue de la Harpe"
click at [65, 560] on input "text" at bounding box center [347, 581] width 630 height 43
type input "1"
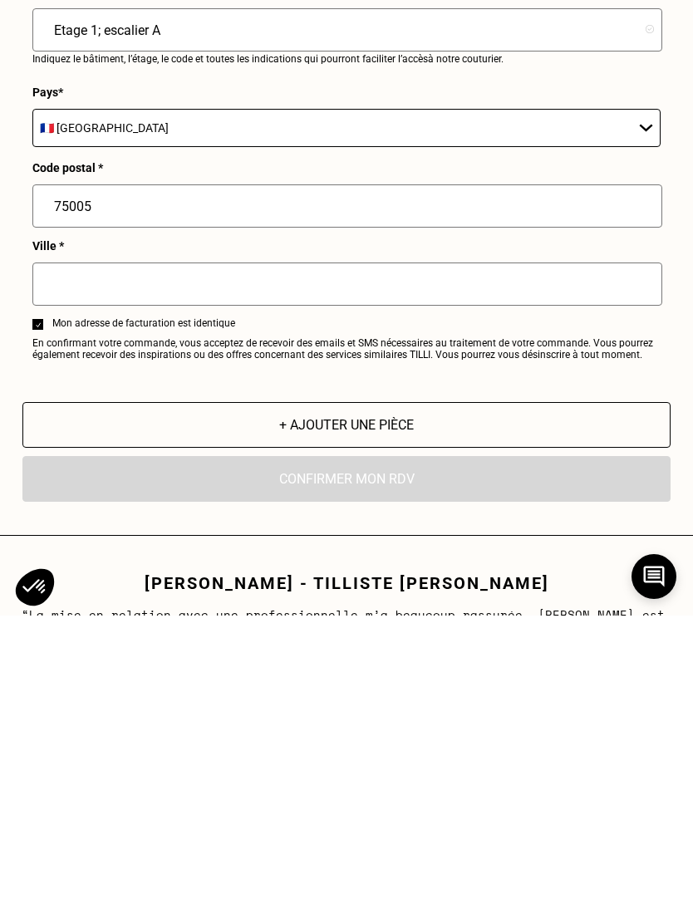
scroll to position [2154, 0]
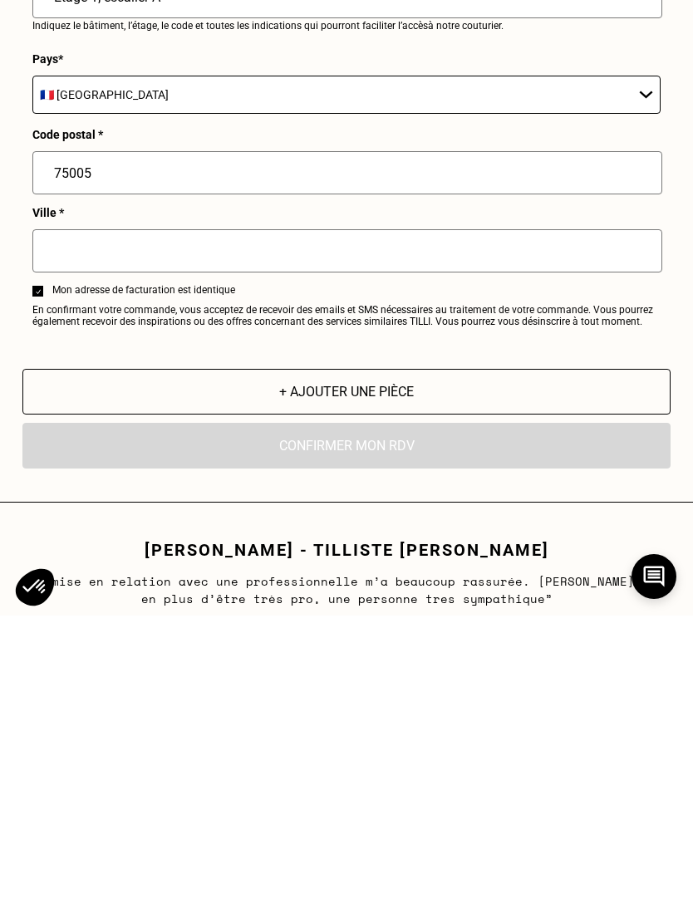
type input "Etage 1; escalier A"
click at [67, 512] on input "text" at bounding box center [347, 533] width 630 height 43
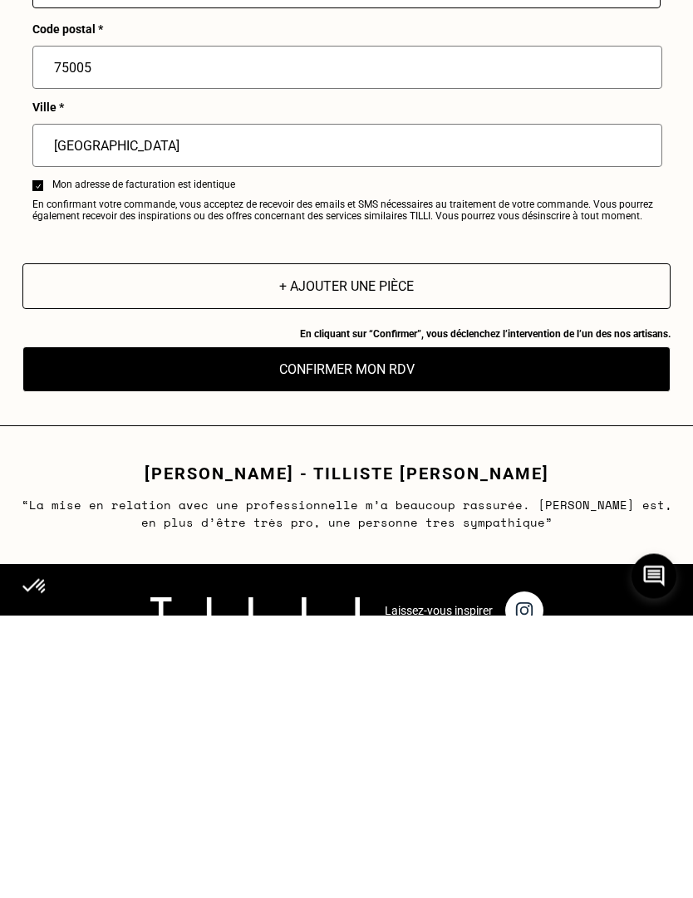
scroll to position [2260, 0]
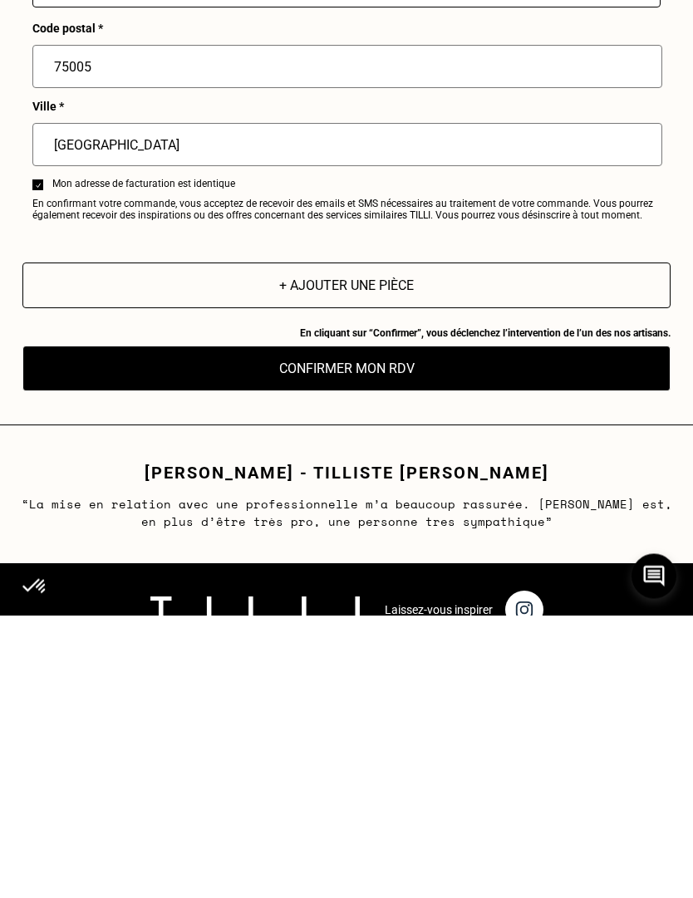
type input "Paris"
click at [302, 629] on button "Confirmer mon RDV" at bounding box center [346, 652] width 648 height 46
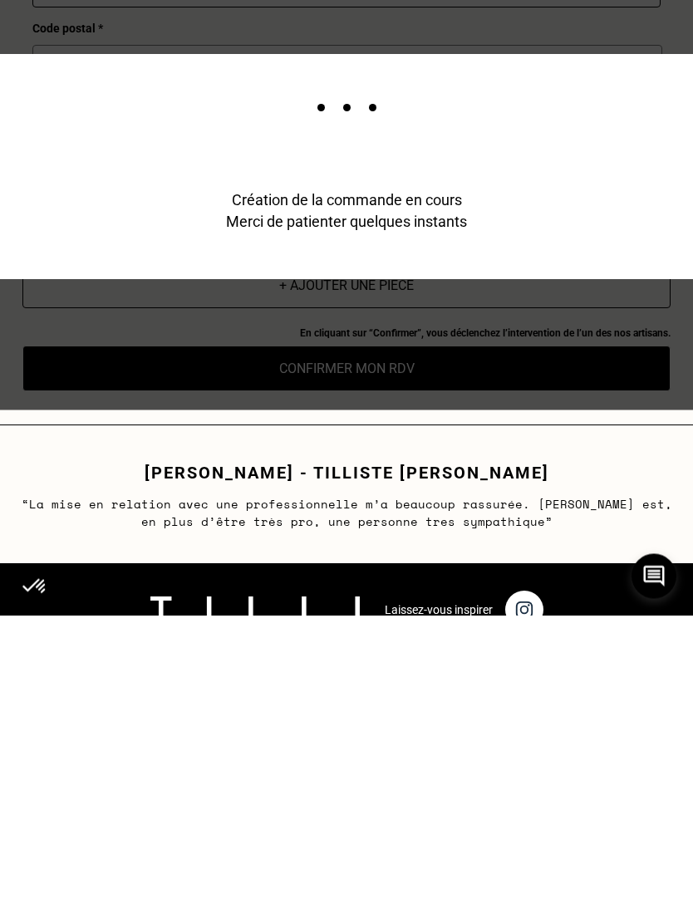
scroll to position [2543, 0]
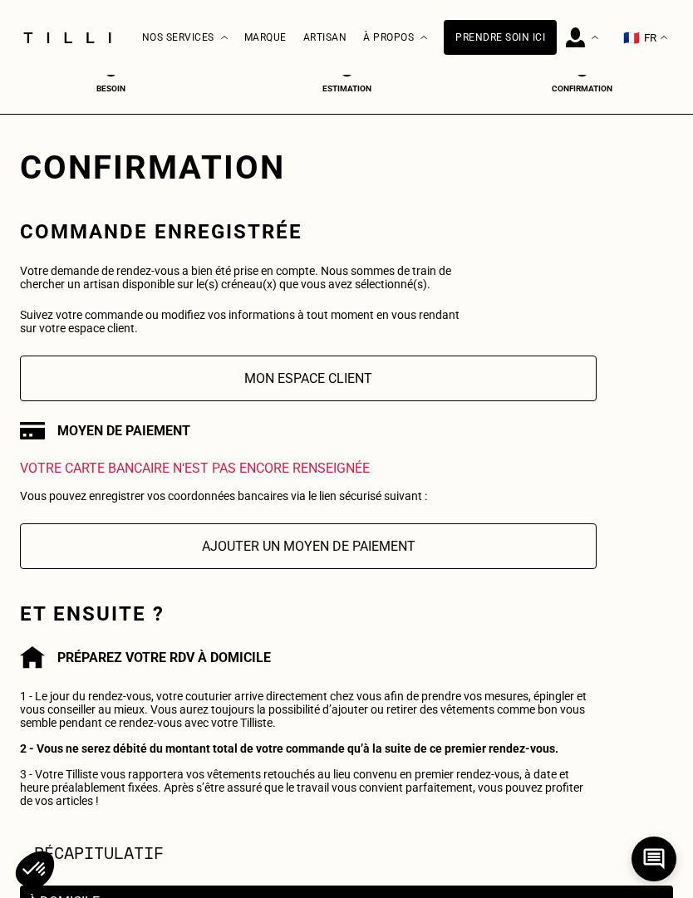
click at [277, 377] on button "Mon espace client" at bounding box center [308, 379] width 577 height 46
